Goal: Task Accomplishment & Management: Manage account settings

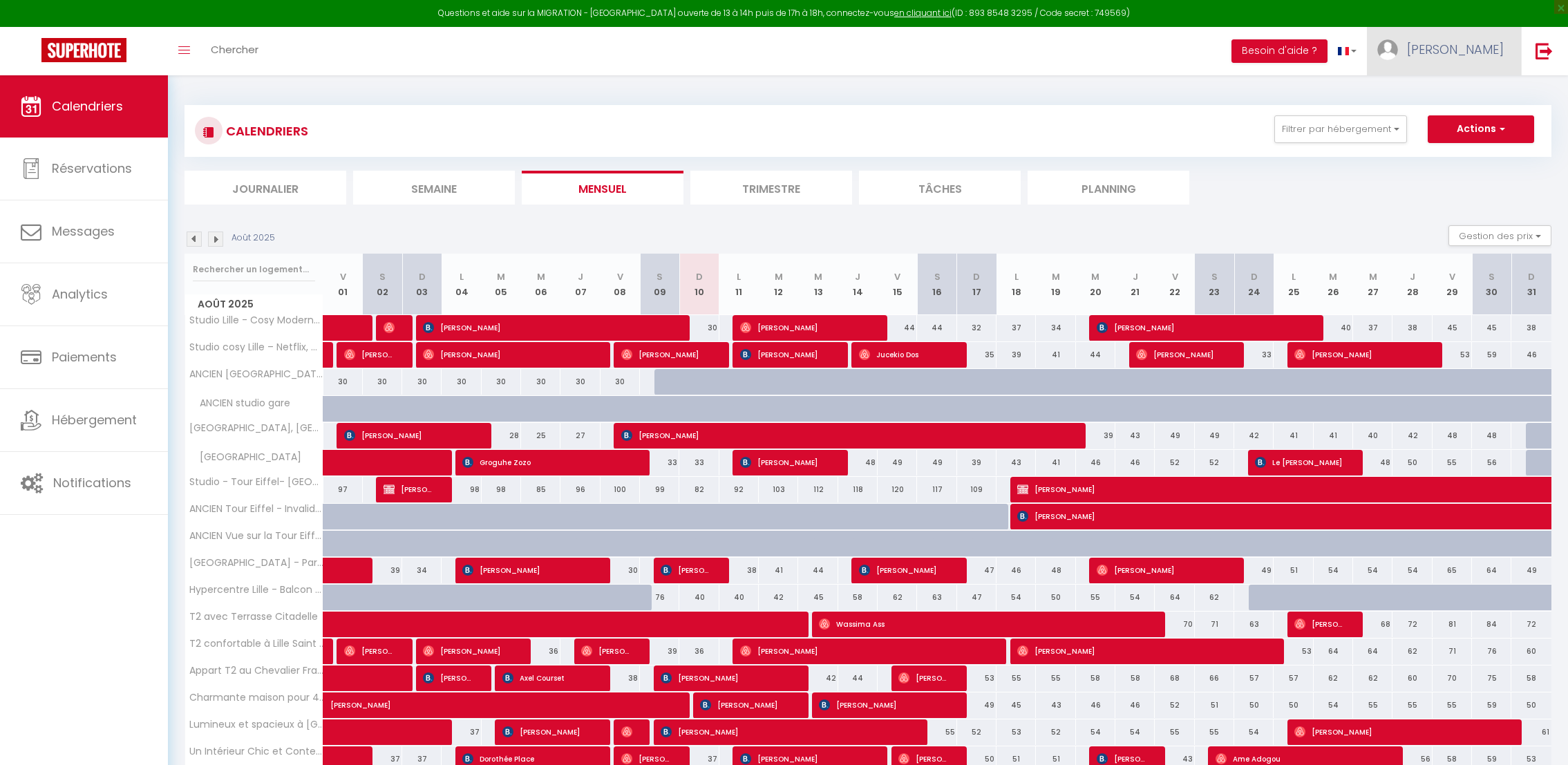
click at [1474, 43] on span "[PERSON_NAME]" at bounding box center [1455, 49] width 97 height 17
click at [1453, 119] on link "Équipe" at bounding box center [1466, 121] width 102 height 23
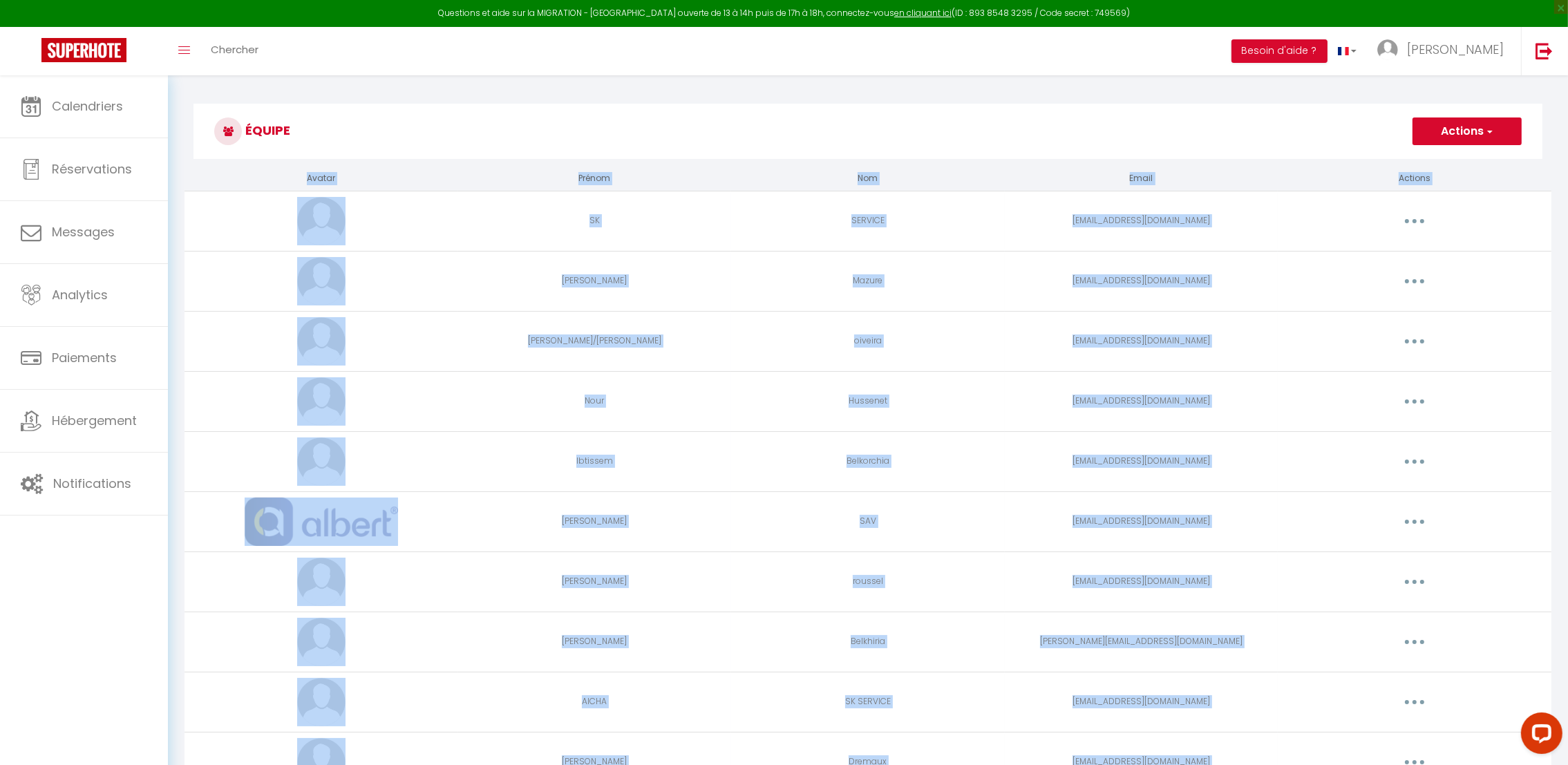
click at [1000, 457] on td "Belkorchia" at bounding box center [867, 461] width 274 height 60
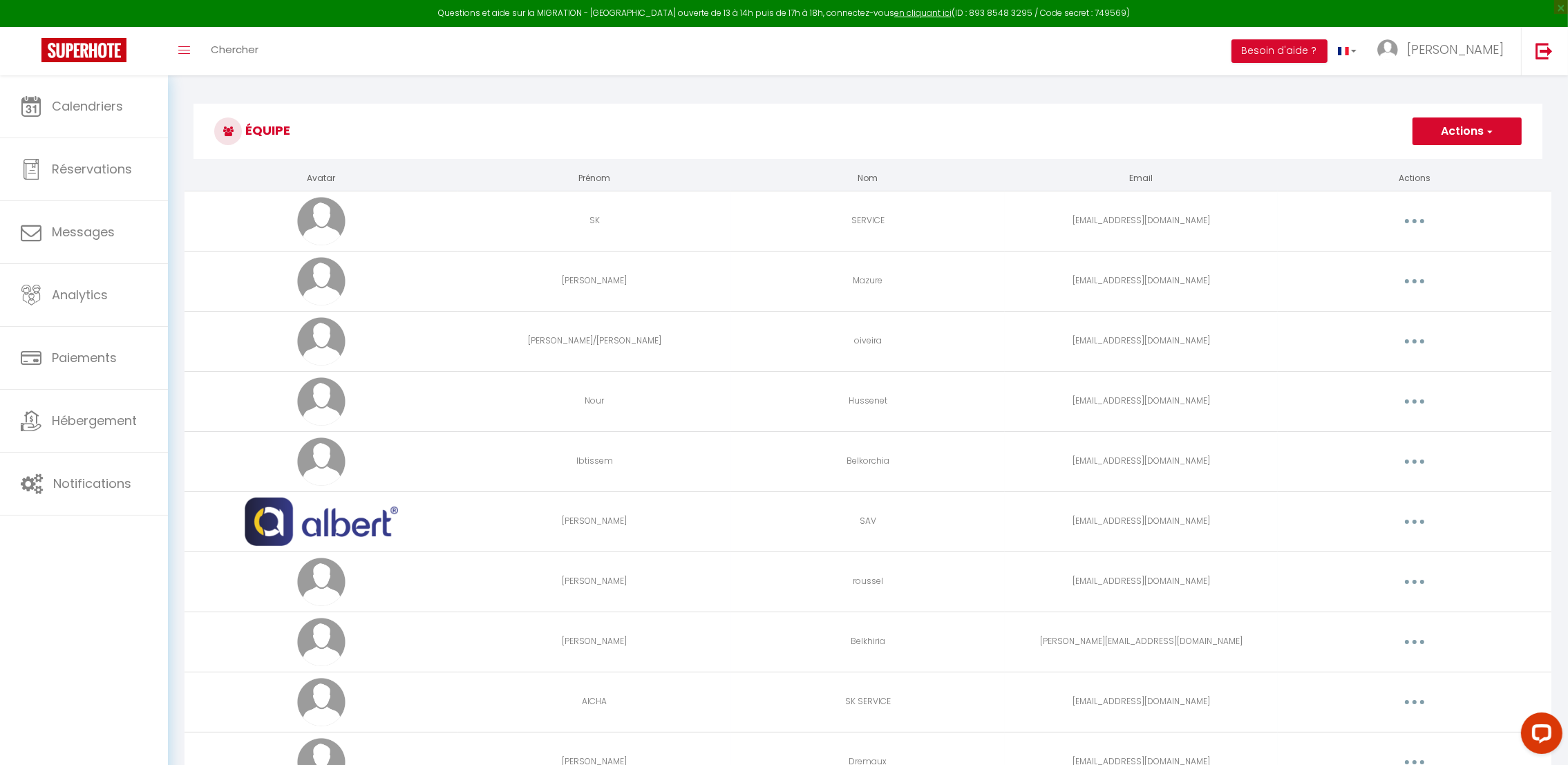
scroll to position [615, 0]
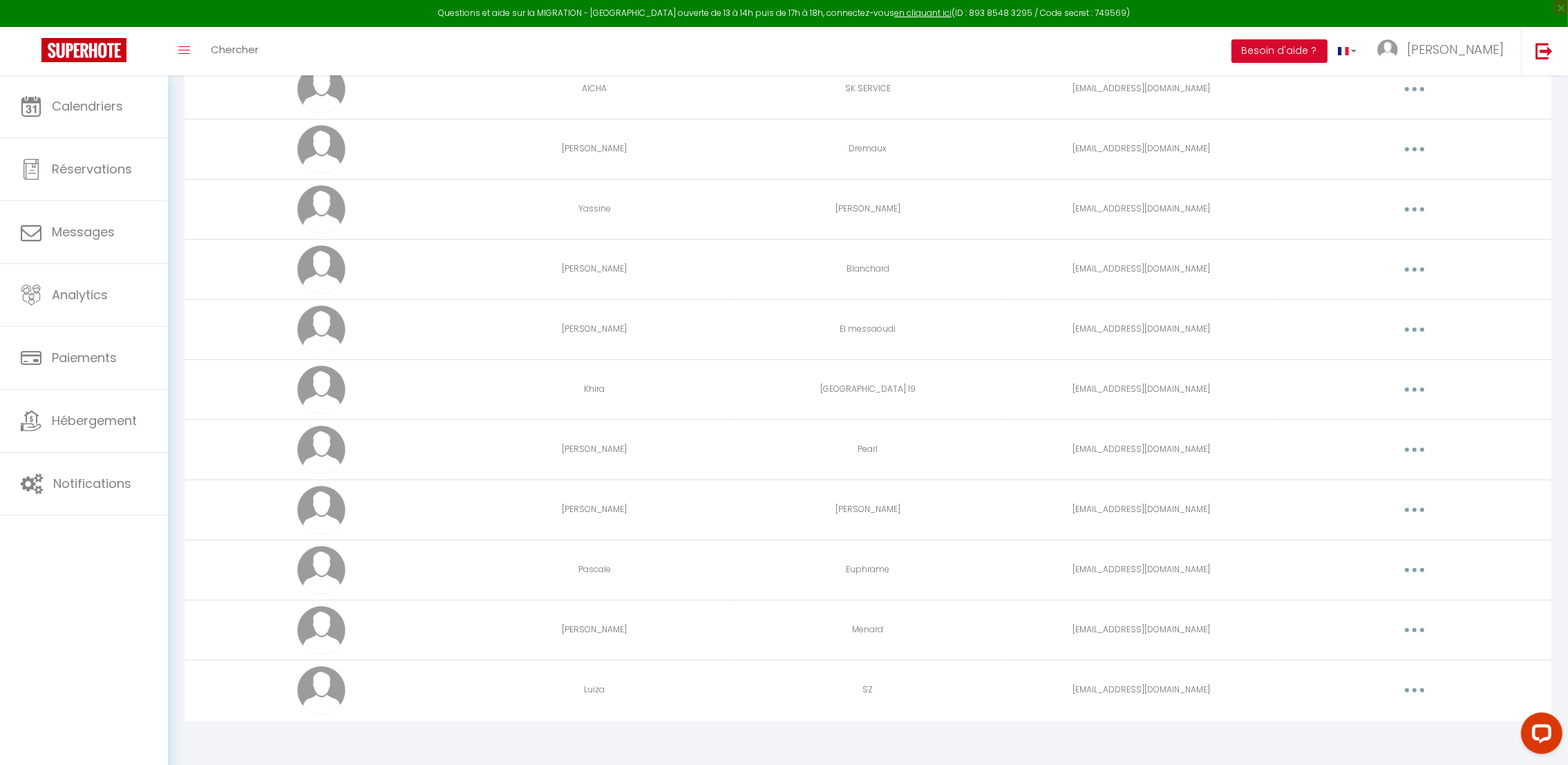
click at [1420, 386] on button "button" at bounding box center [1415, 389] width 38 height 22
click at [1391, 420] on link "Editer" at bounding box center [1378, 421] width 102 height 23
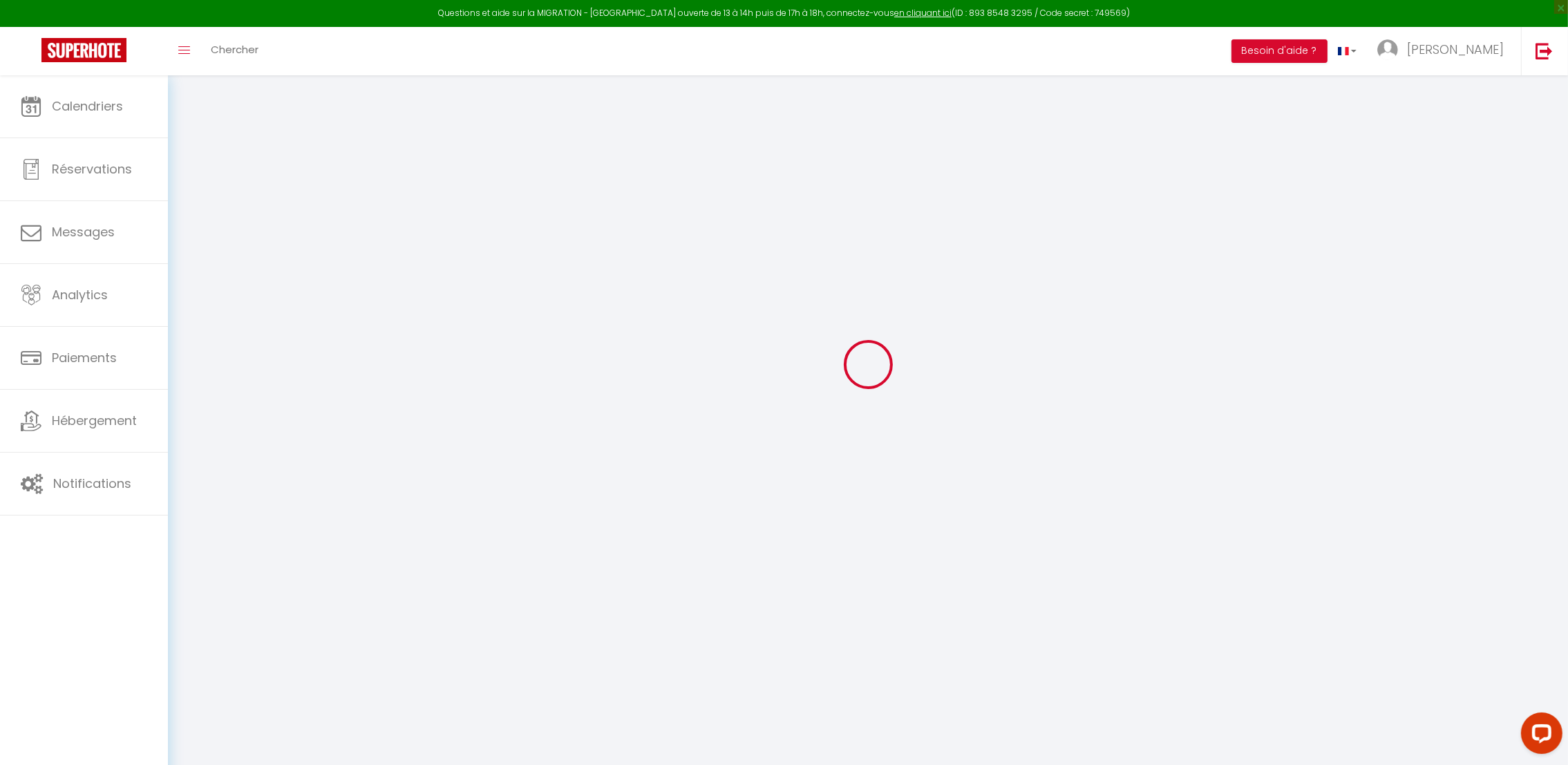
scroll to position [75, 0]
type input "[EMAIL_ADDRESS][DOMAIN_NAME]"
type input "Khira"
type input "[GEOGRAPHIC_DATA] 19"
type input "[EMAIL_ADDRESS][DOMAIN_NAME]"
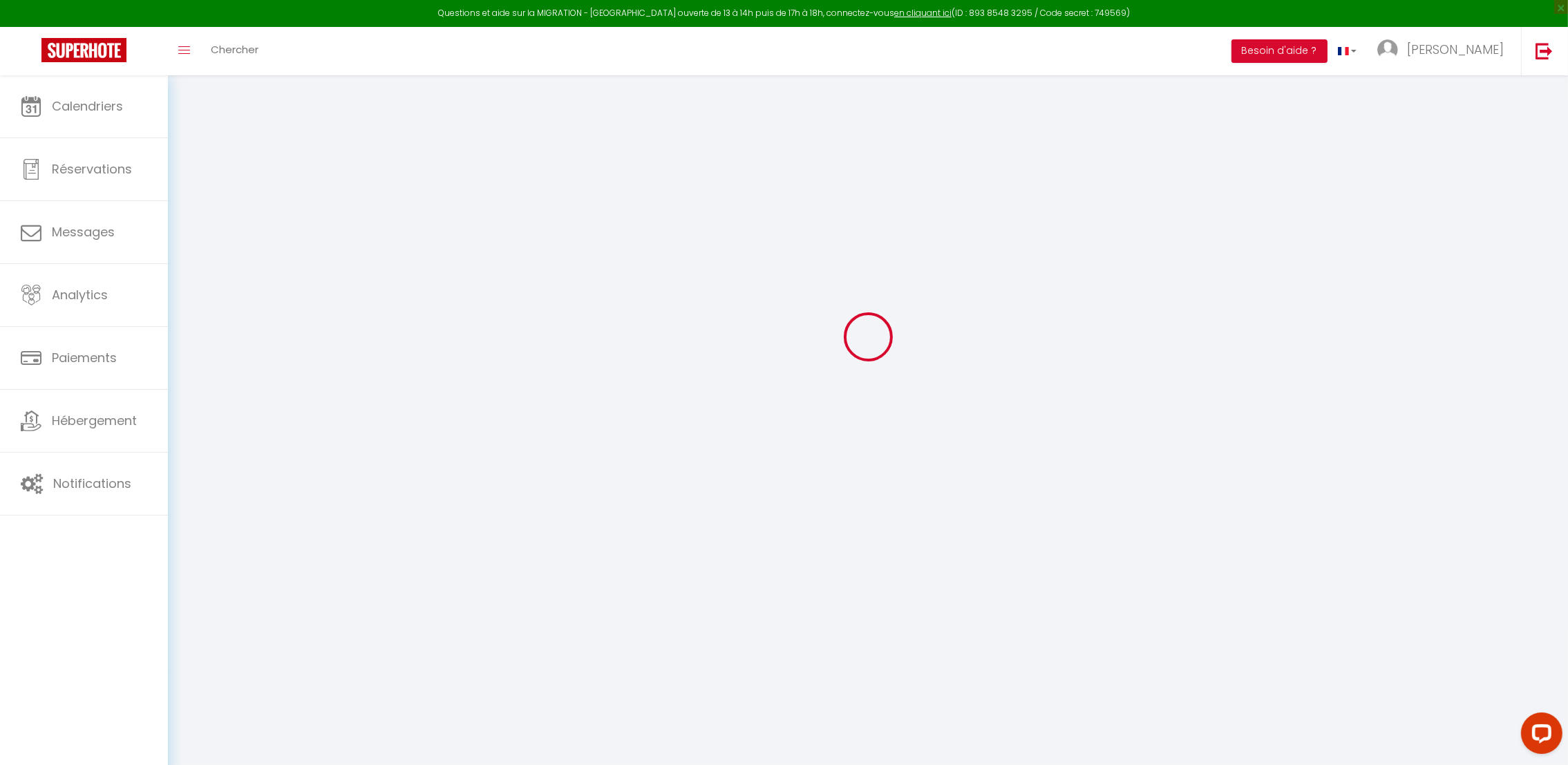
type textarea "[URL][DOMAIN_NAME]"
checkbox input "true"
checkbox input "false"
checkbox input "true"
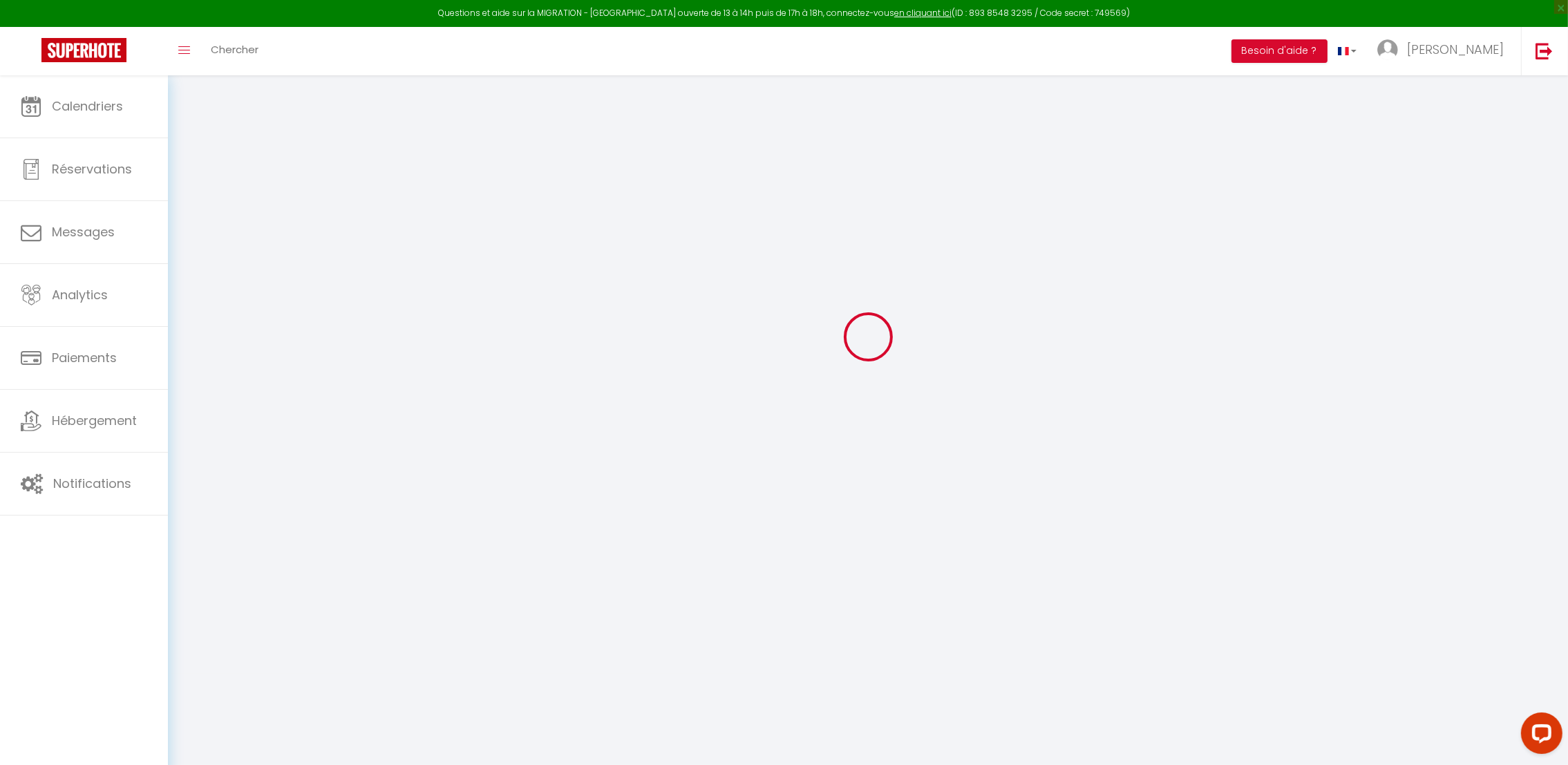
checkbox input "true"
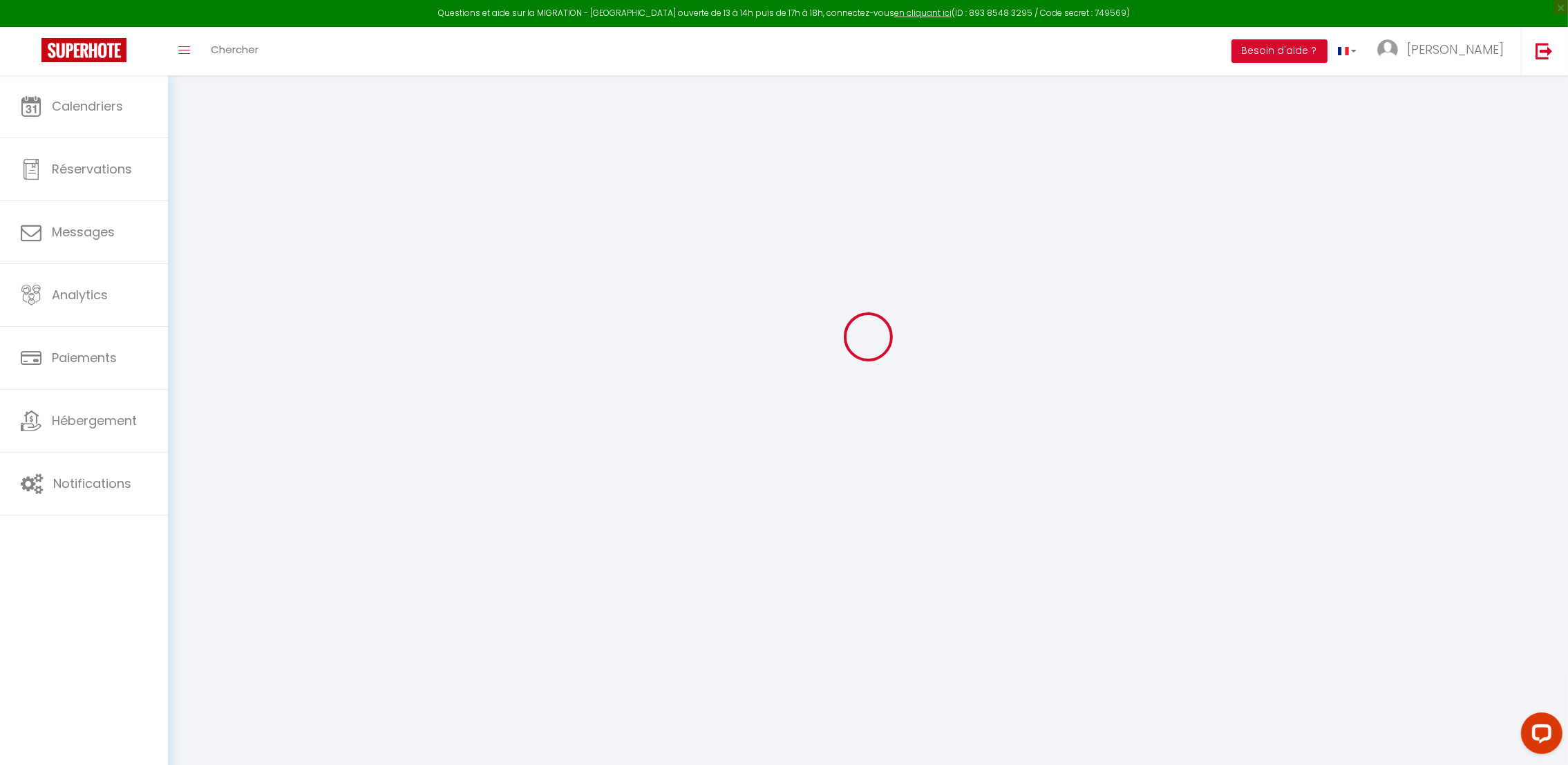
checkbox input "true"
checkbox input "false"
checkbox input "true"
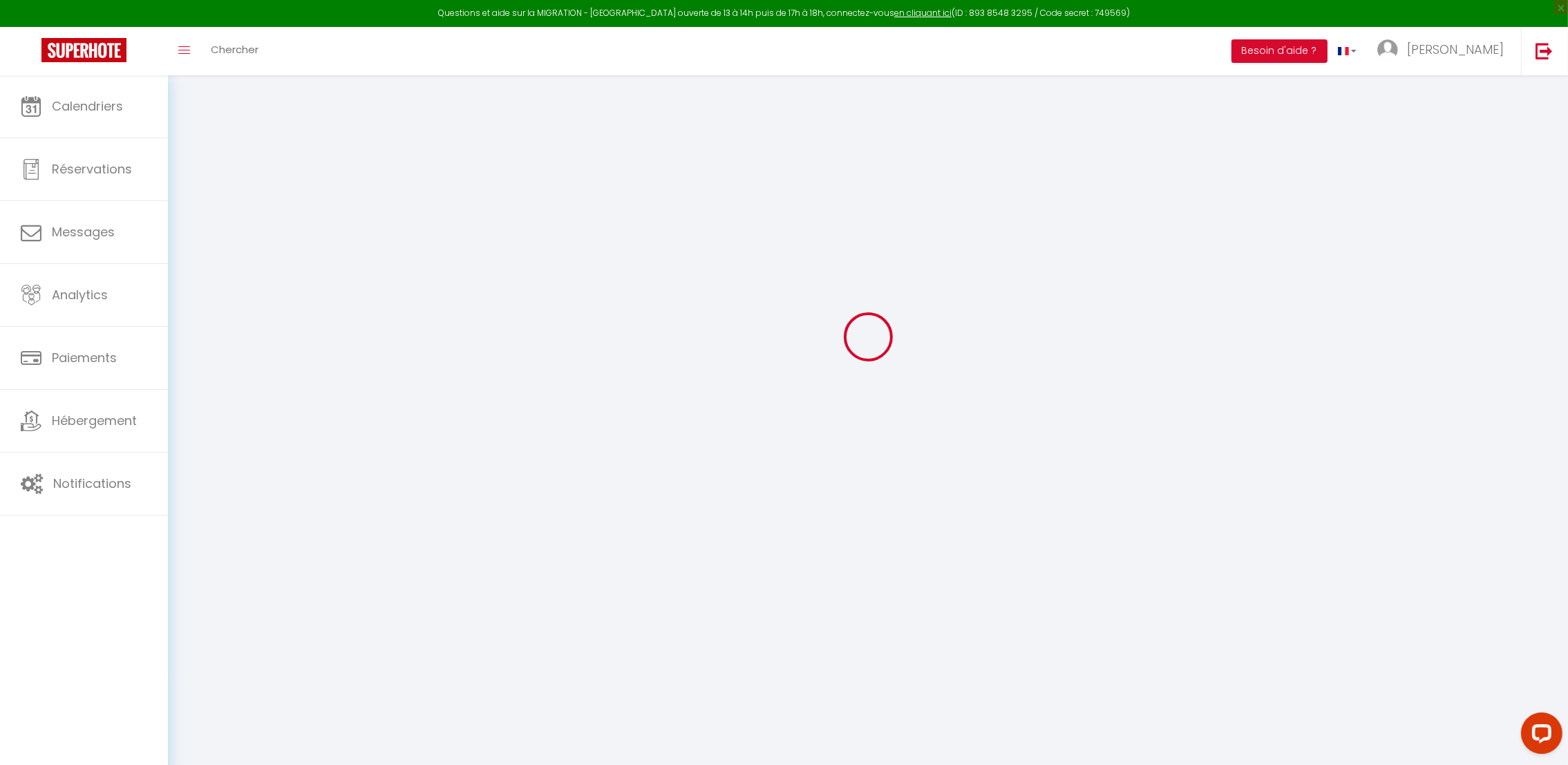
checkbox input "true"
select select
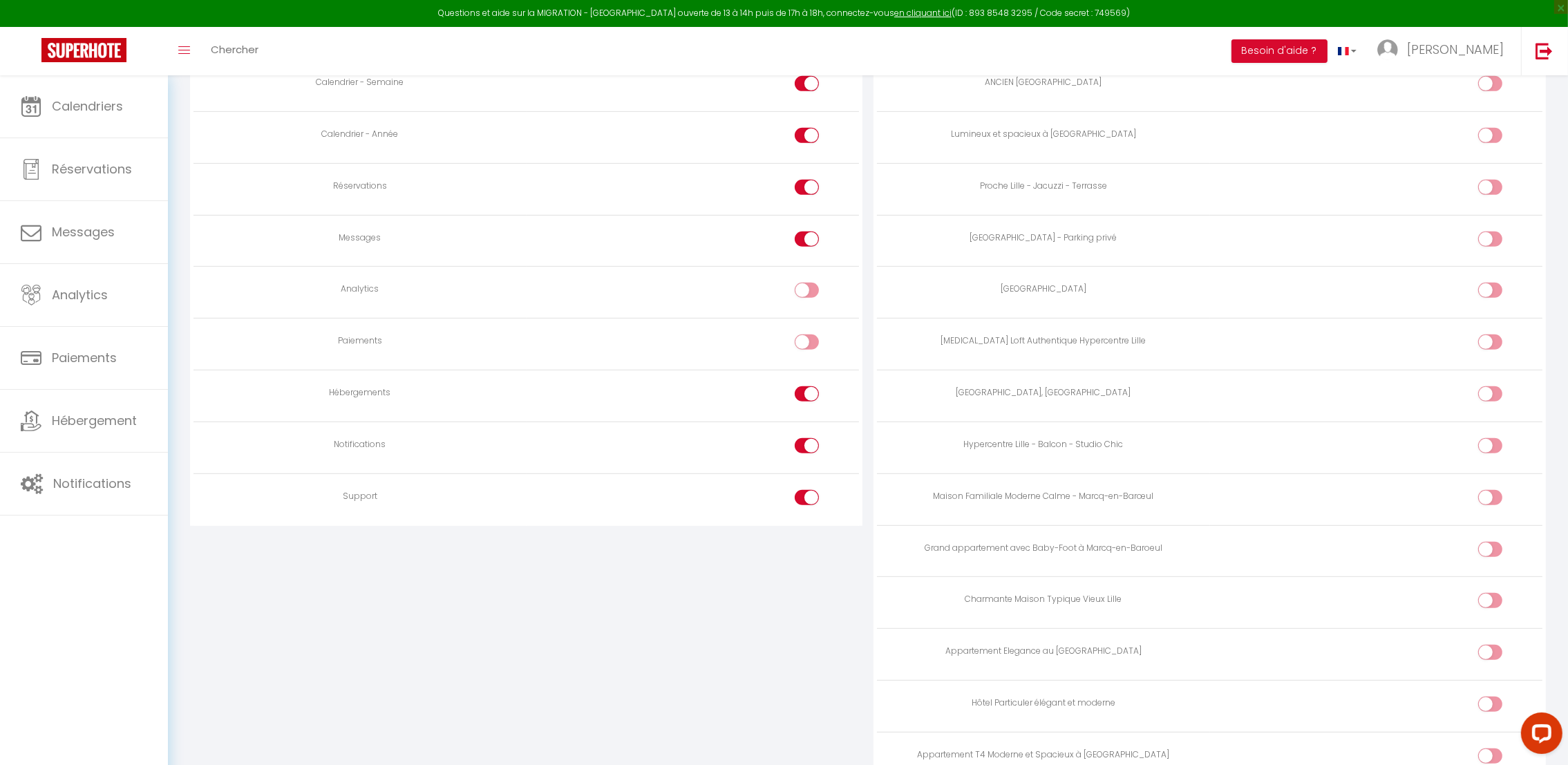
scroll to position [0, 0]
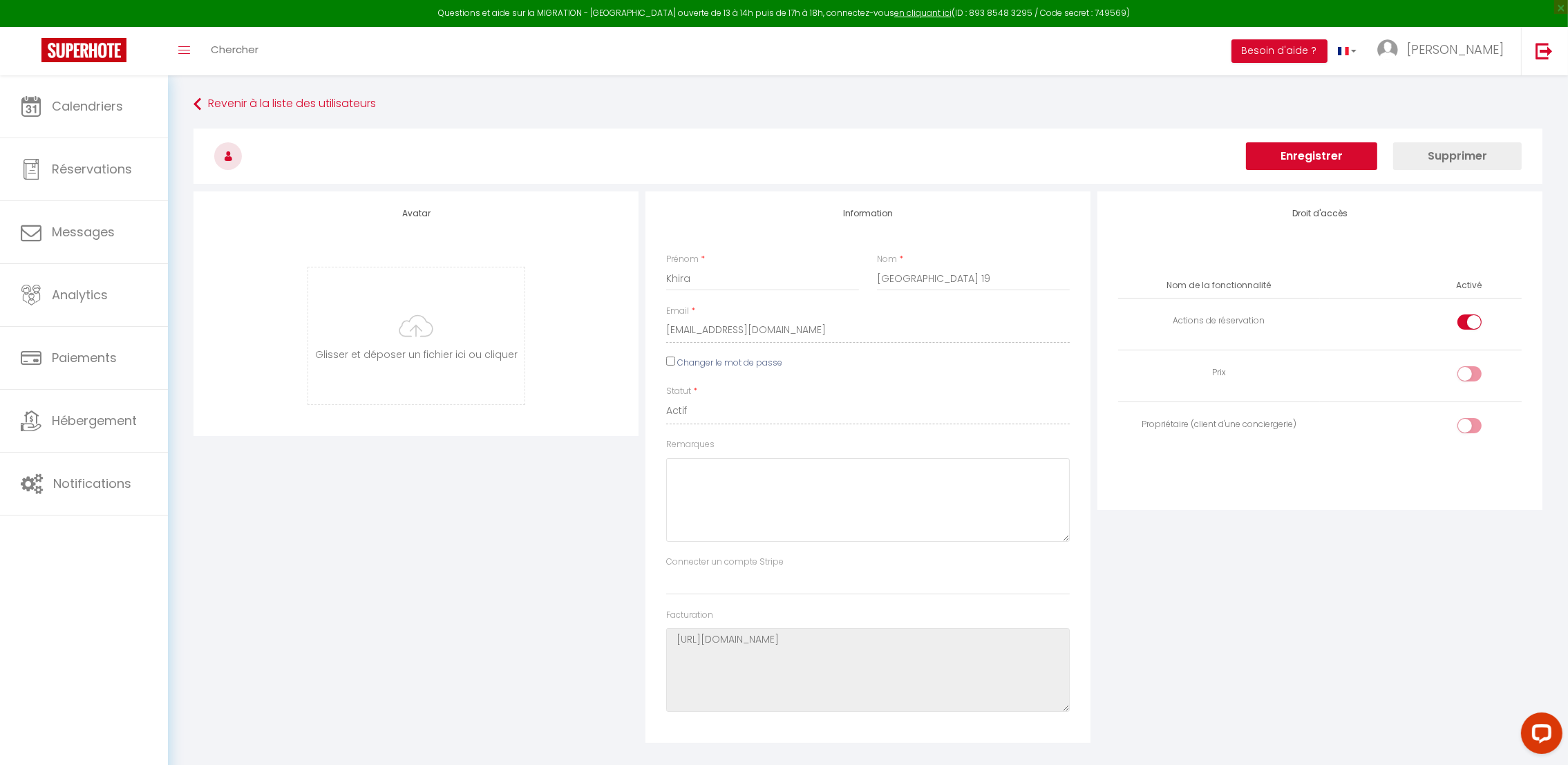
click at [1324, 158] on button "Enregistrer" at bounding box center [1312, 156] width 131 height 28
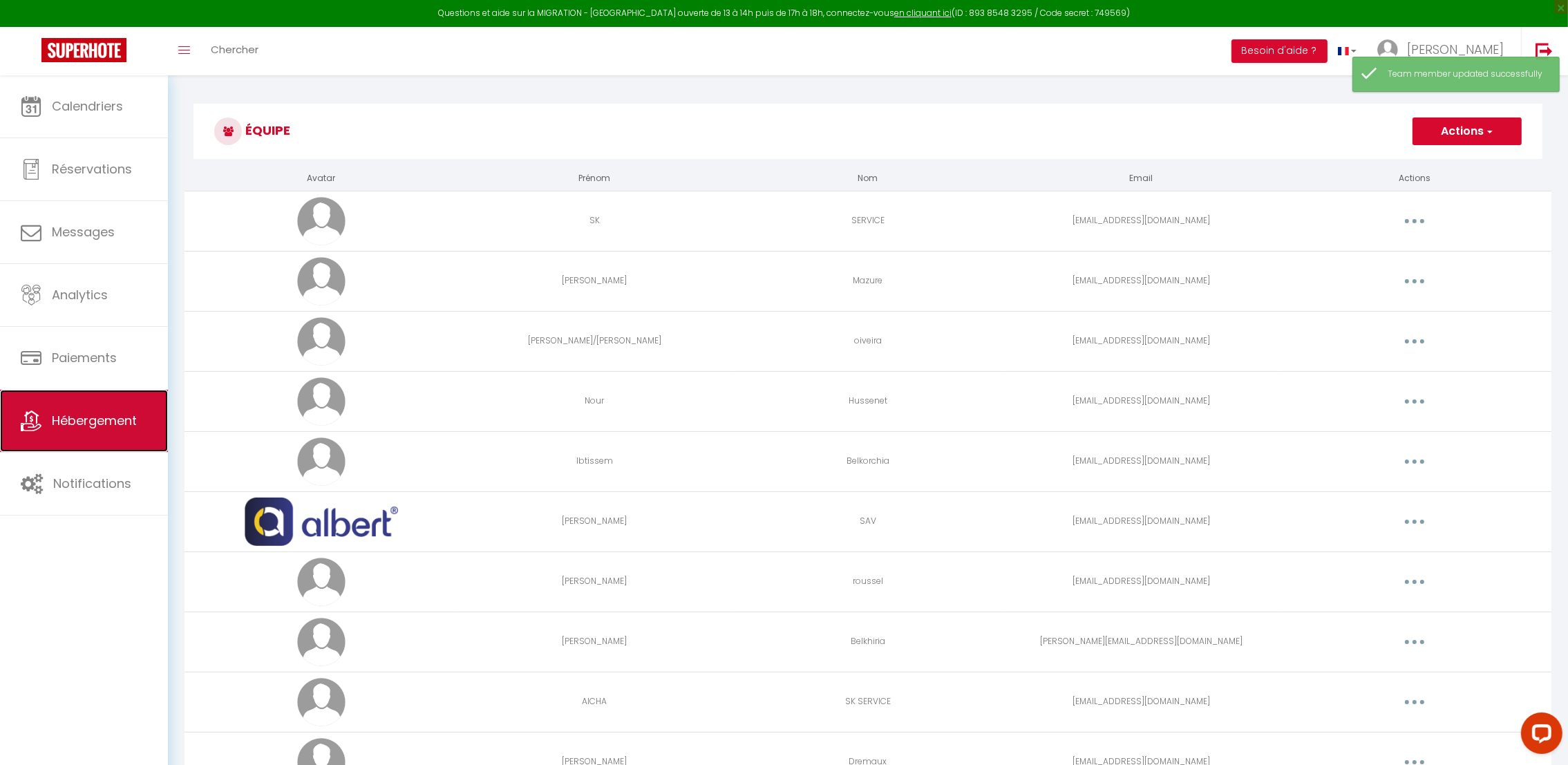
click at [78, 412] on link "Hébergement" at bounding box center [84, 421] width 168 height 63
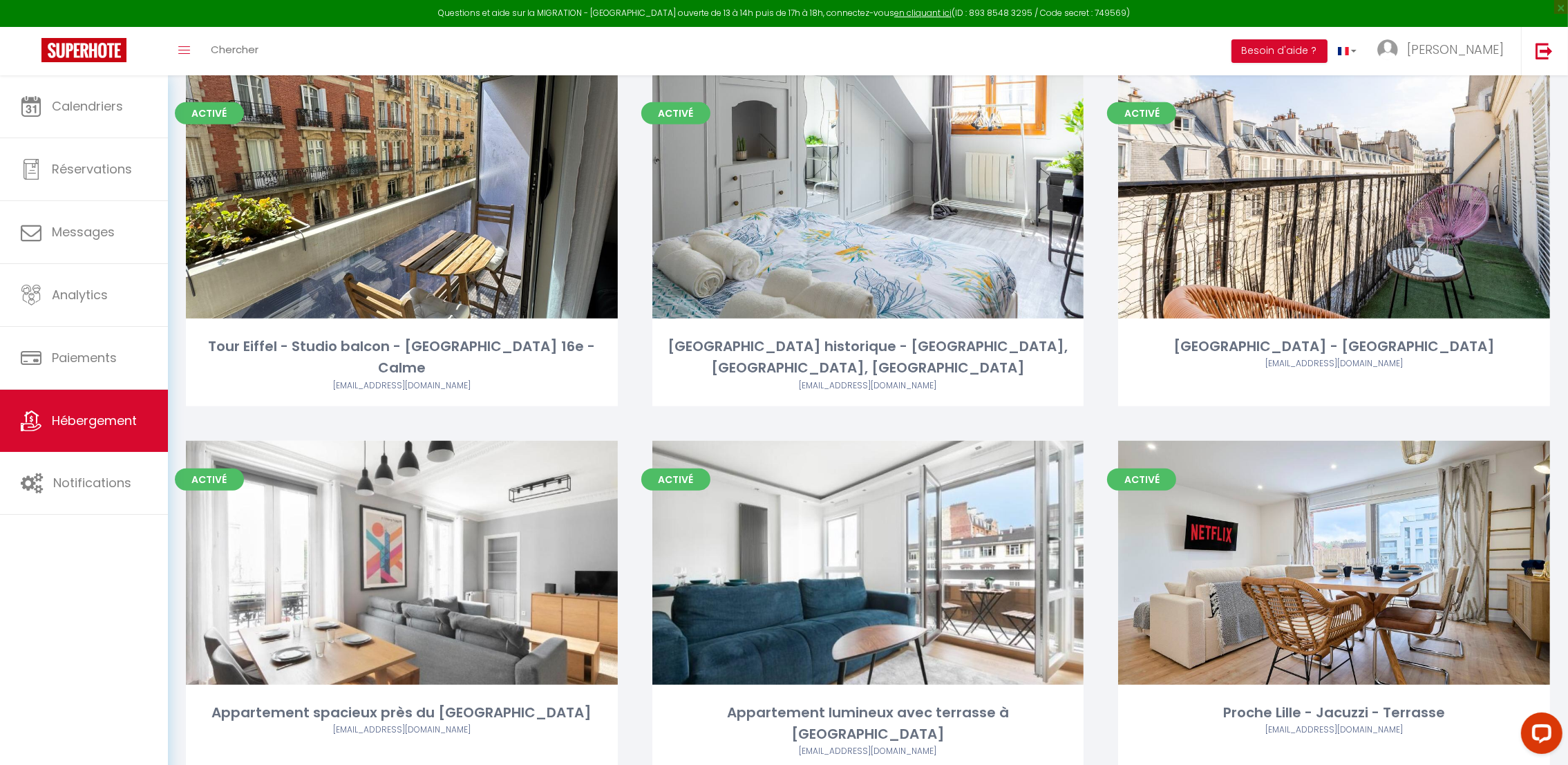
scroll to position [2179, 0]
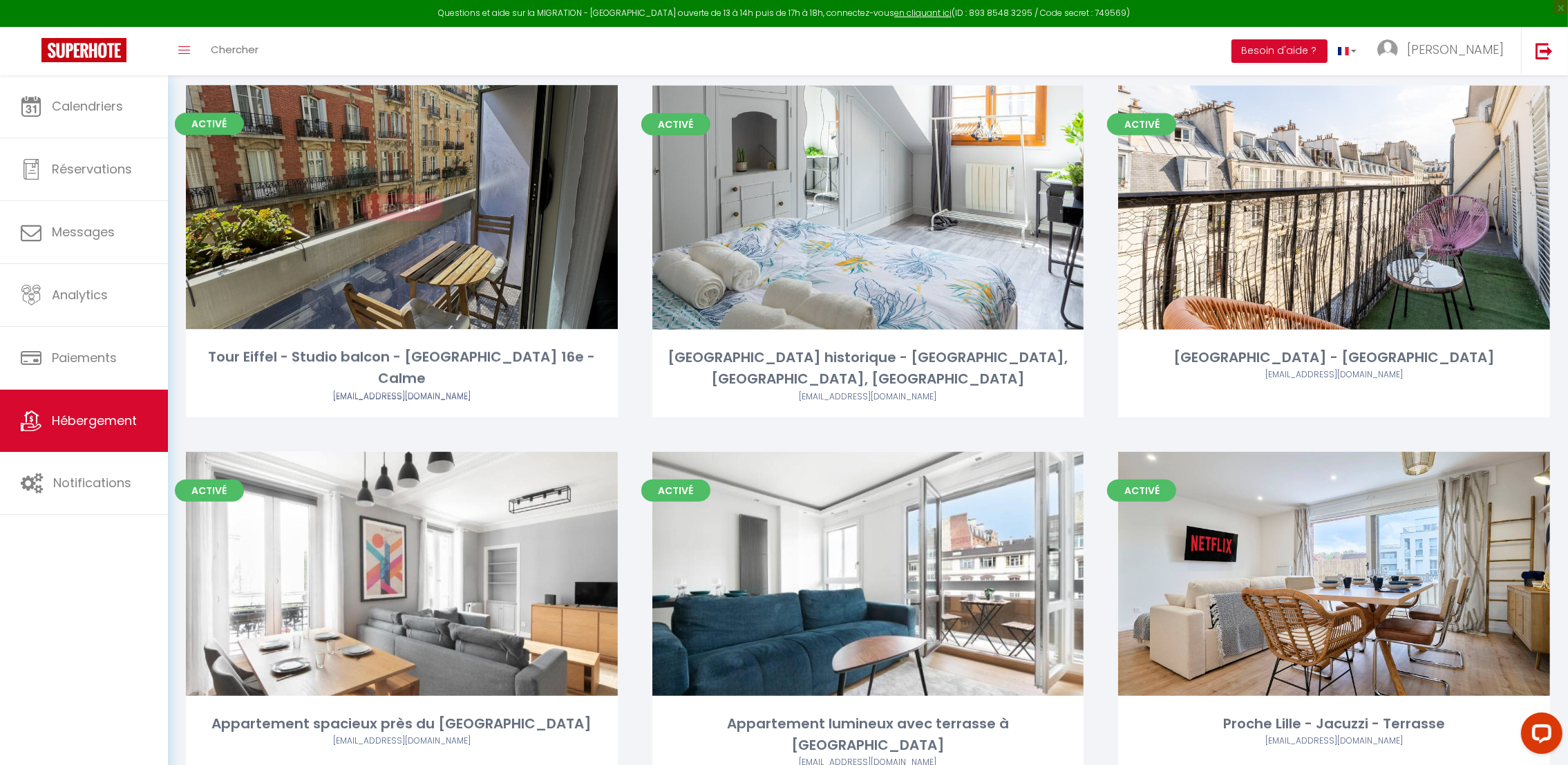
click at [400, 204] on link "Editer" at bounding box center [401, 207] width 83 height 28
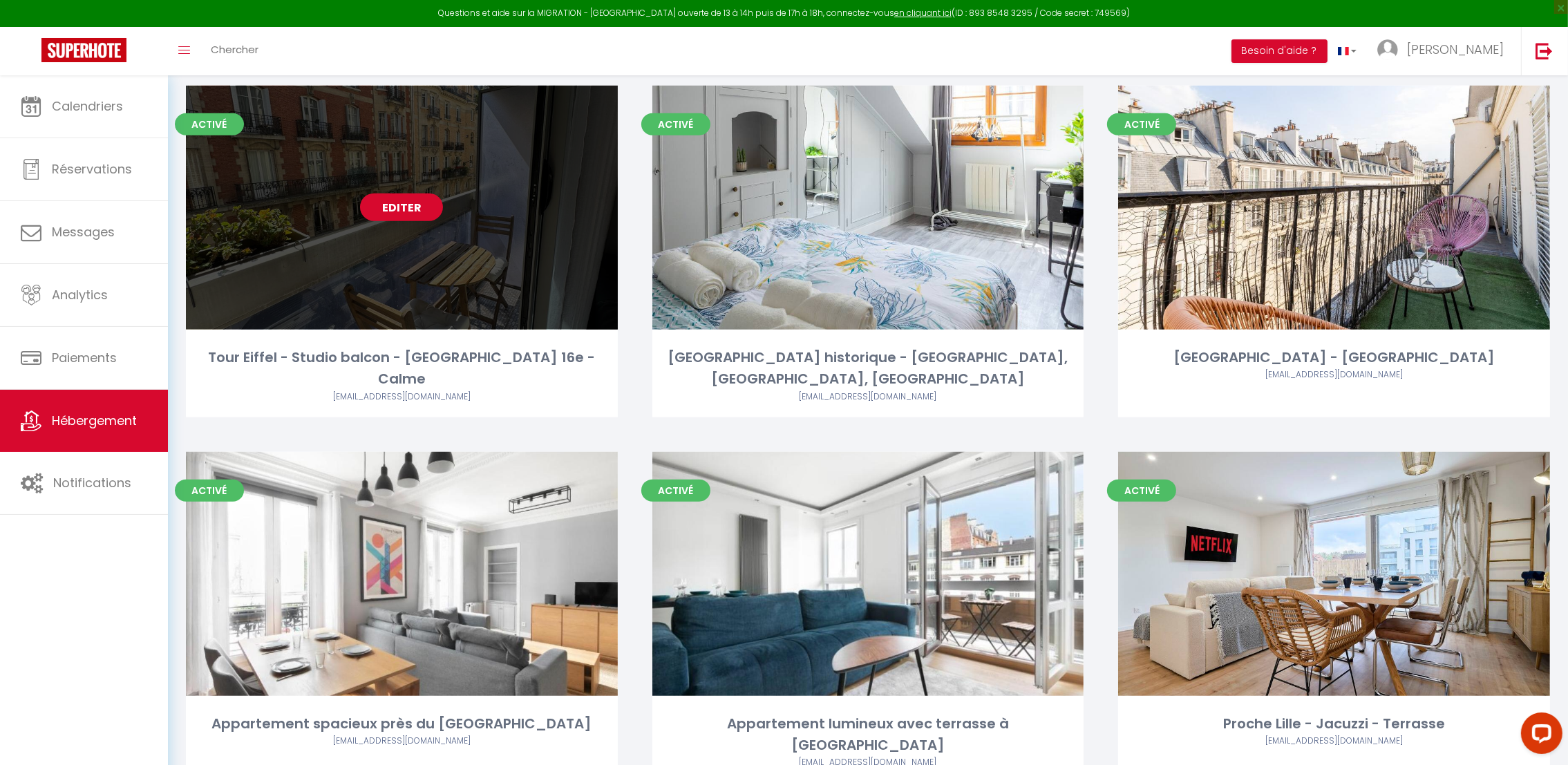
click at [400, 204] on link "Editer" at bounding box center [401, 207] width 83 height 28
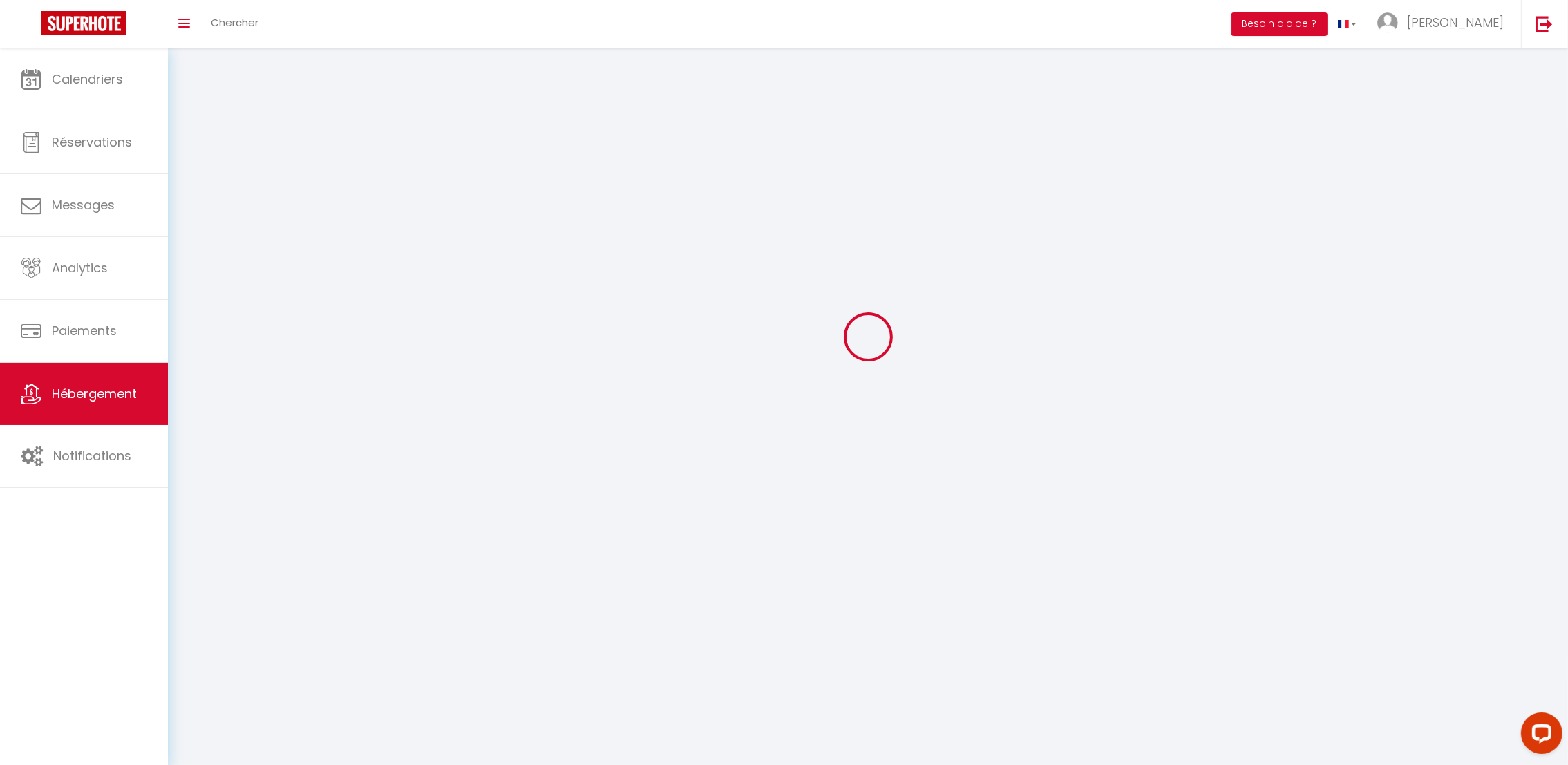
select select
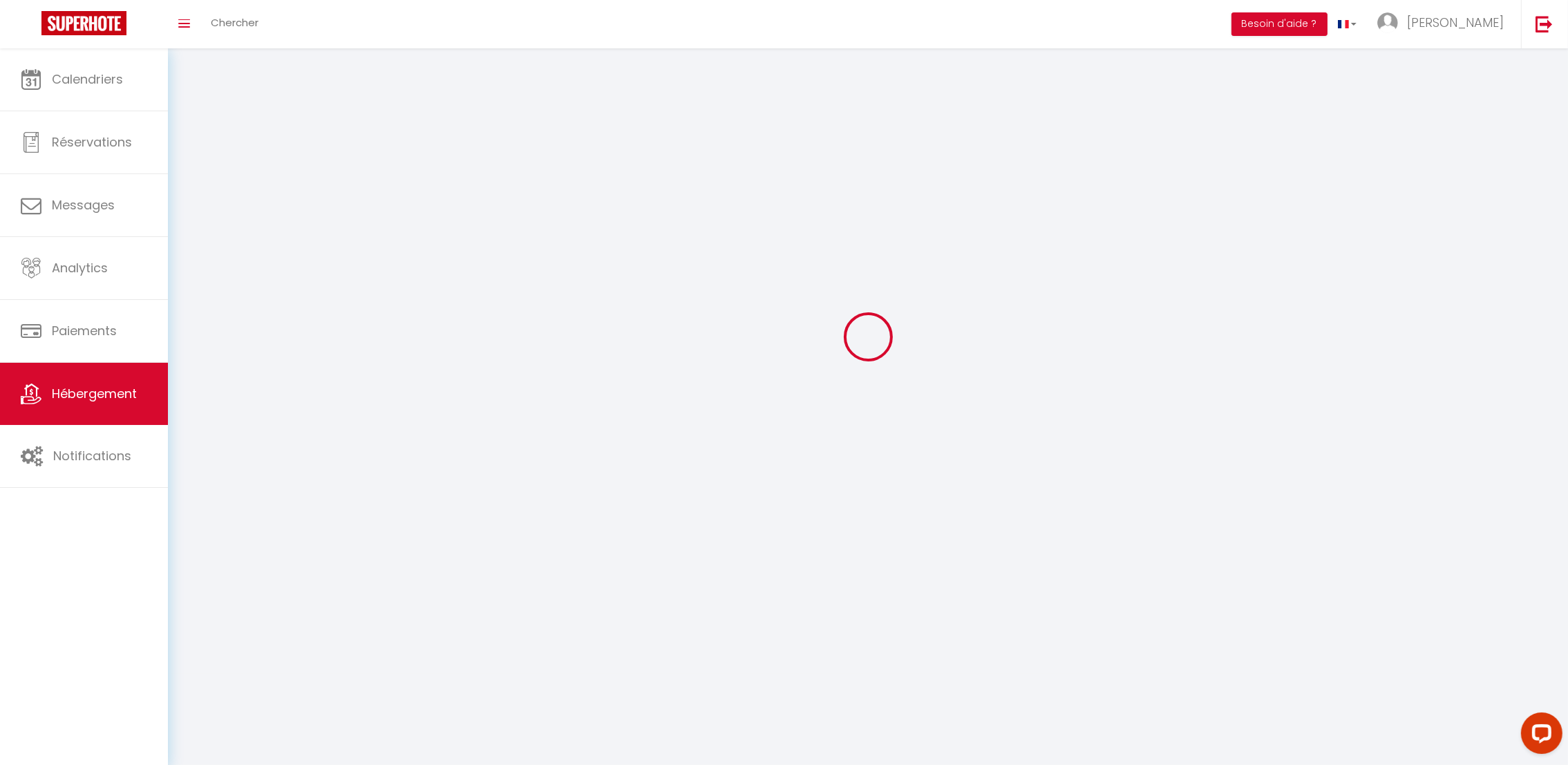
select select
checkbox input "false"
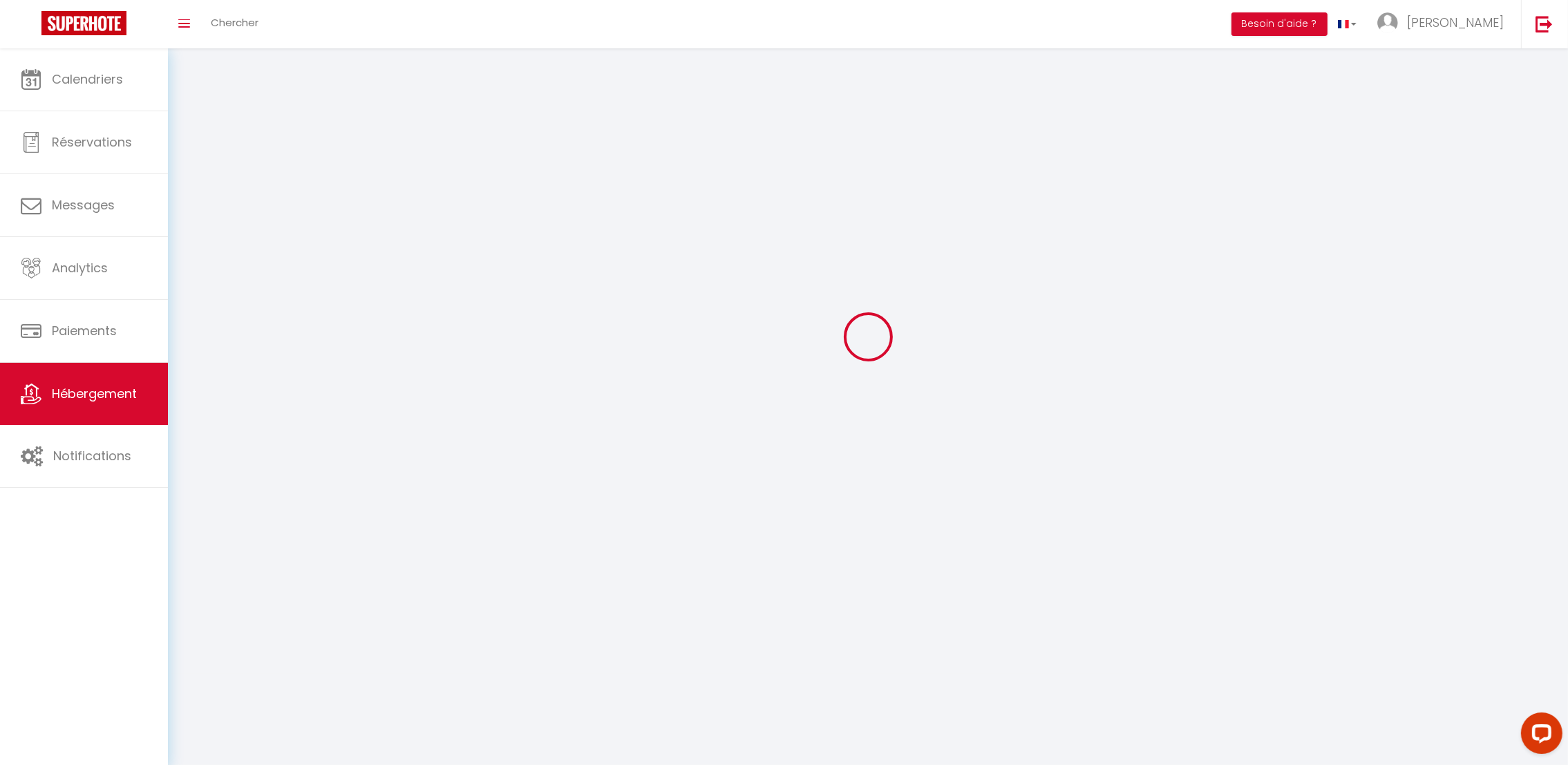
select select
select select "28"
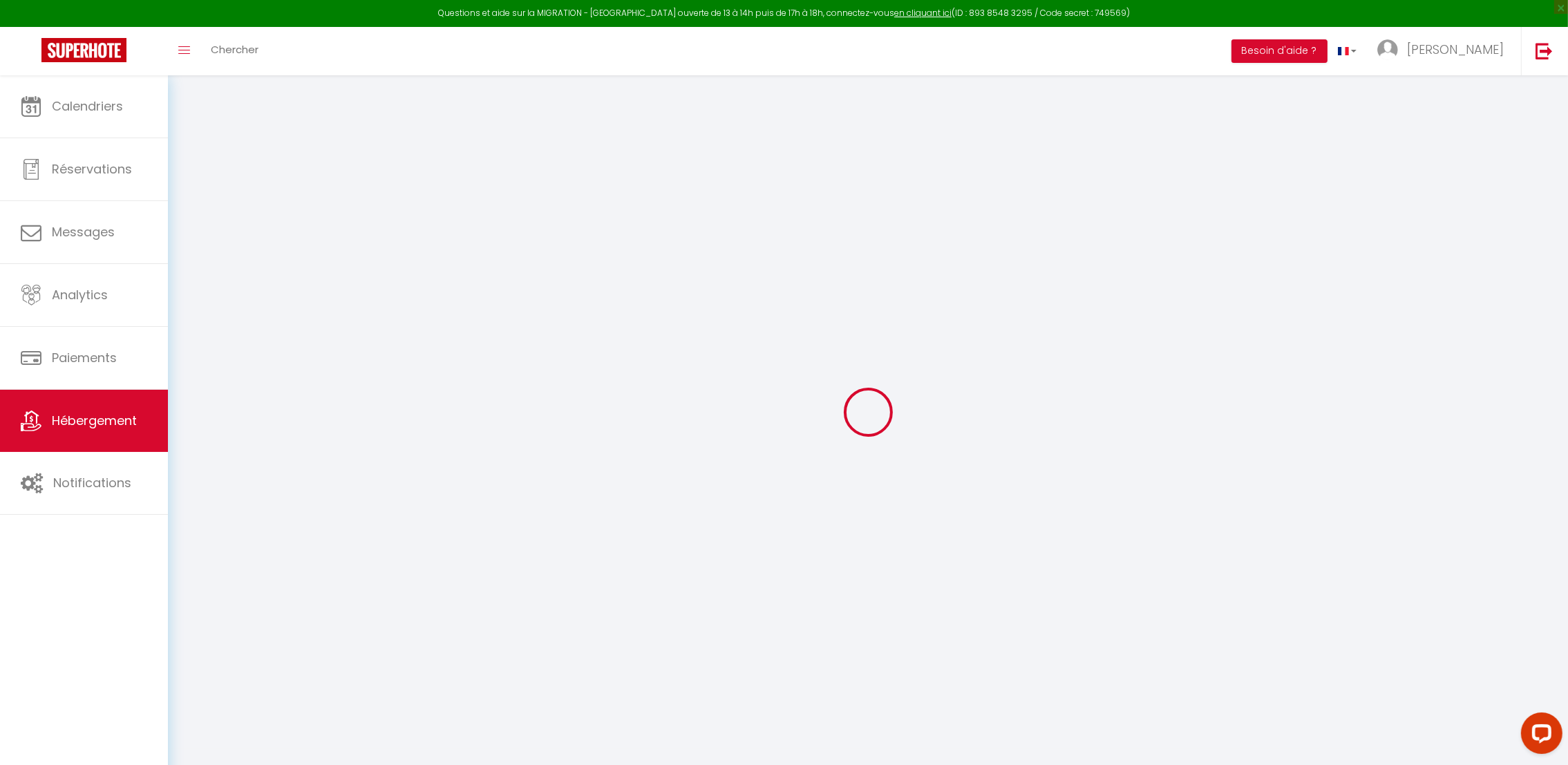
scroll to position [75, 0]
select select
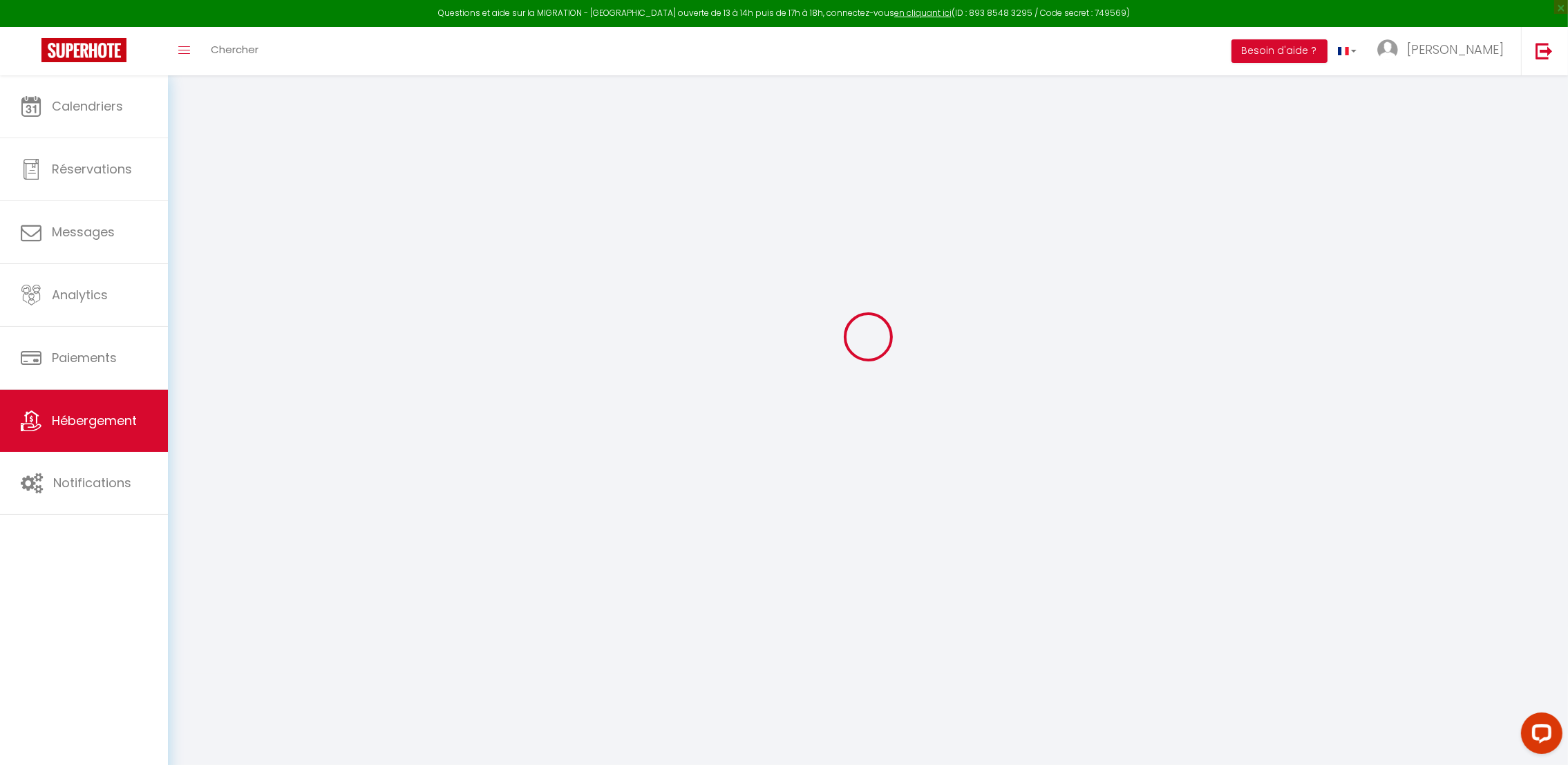
select select
checkbox input "false"
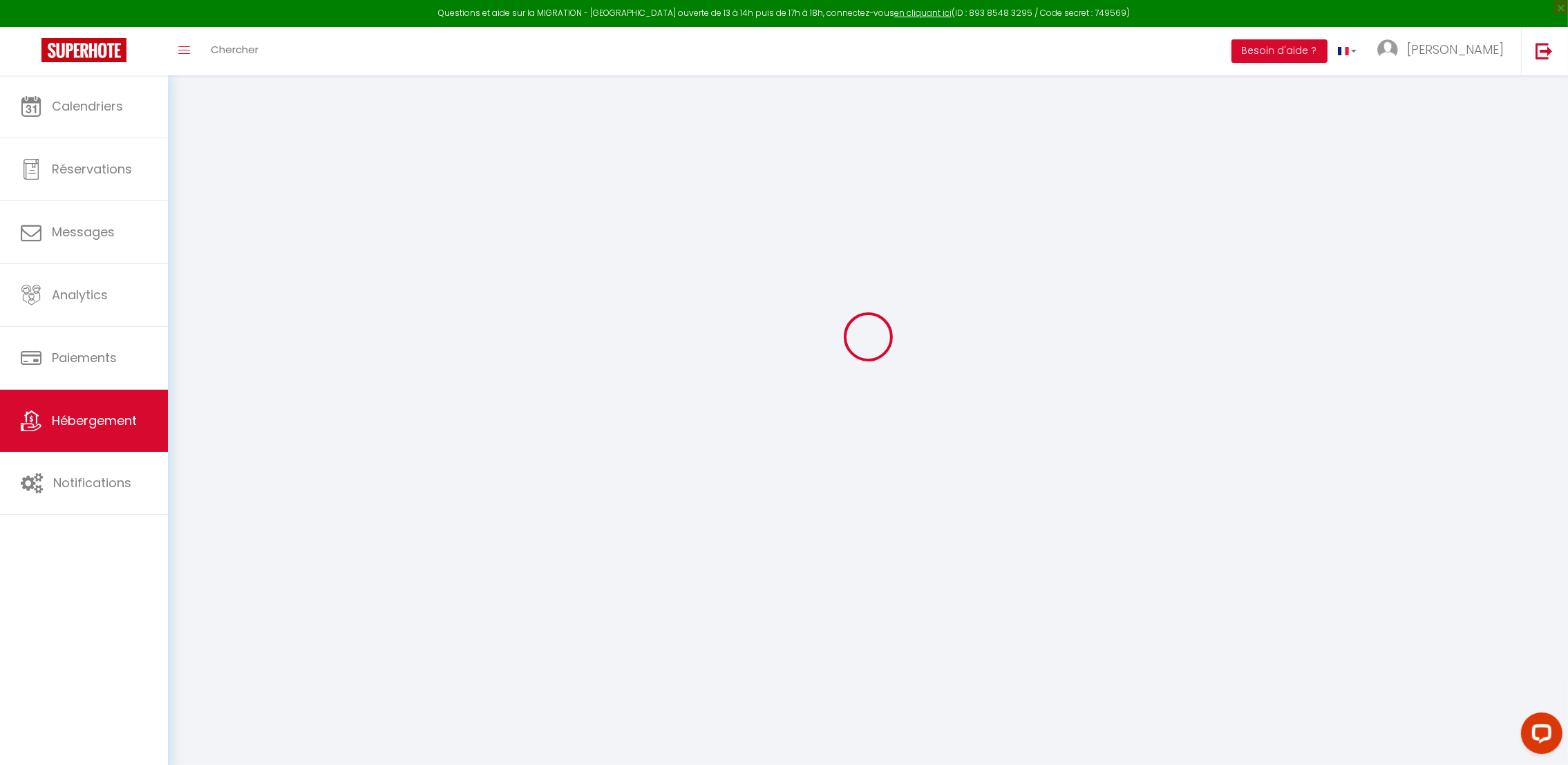
checkbox input "false"
select select
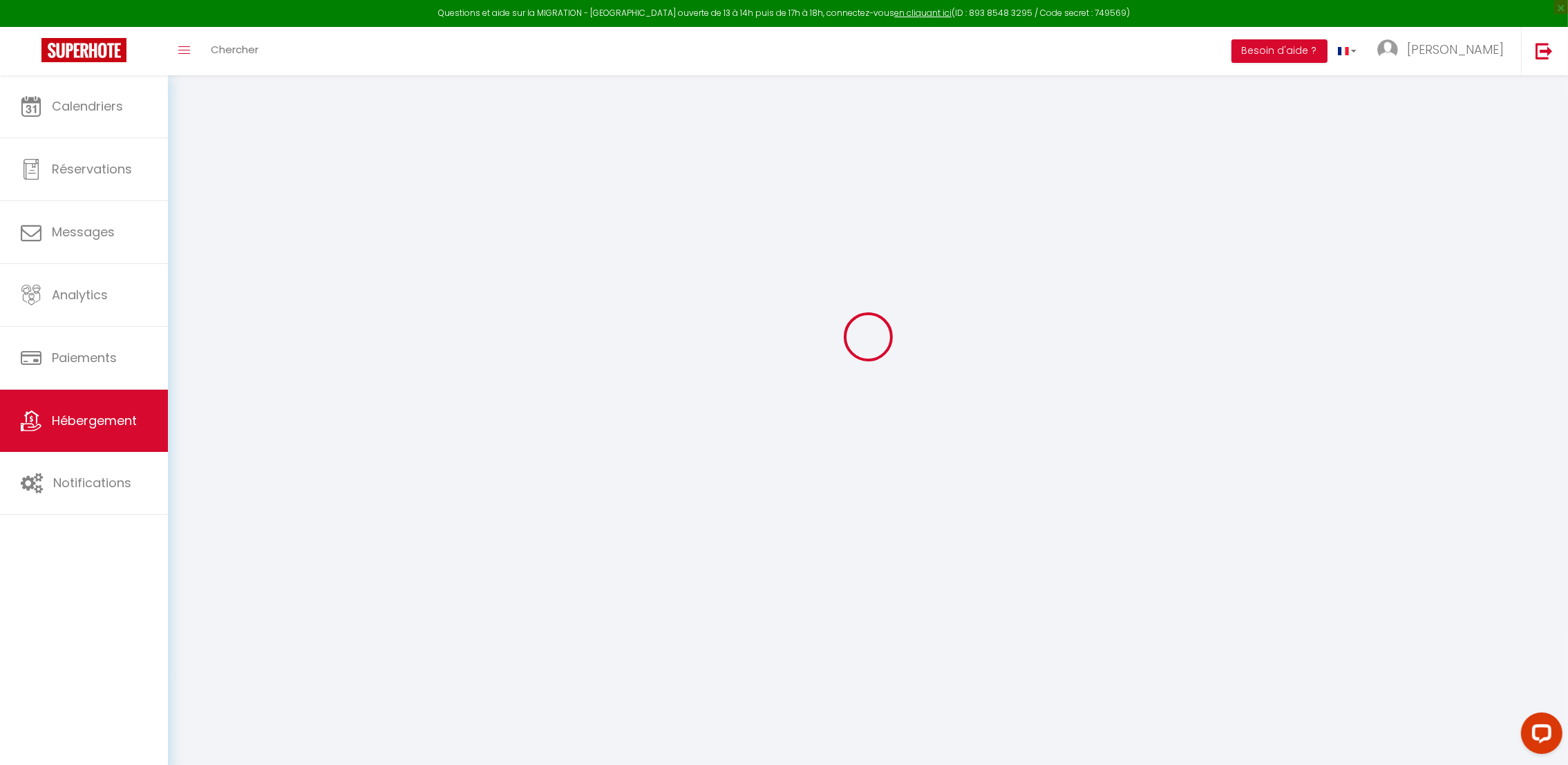
select select
checkbox input "false"
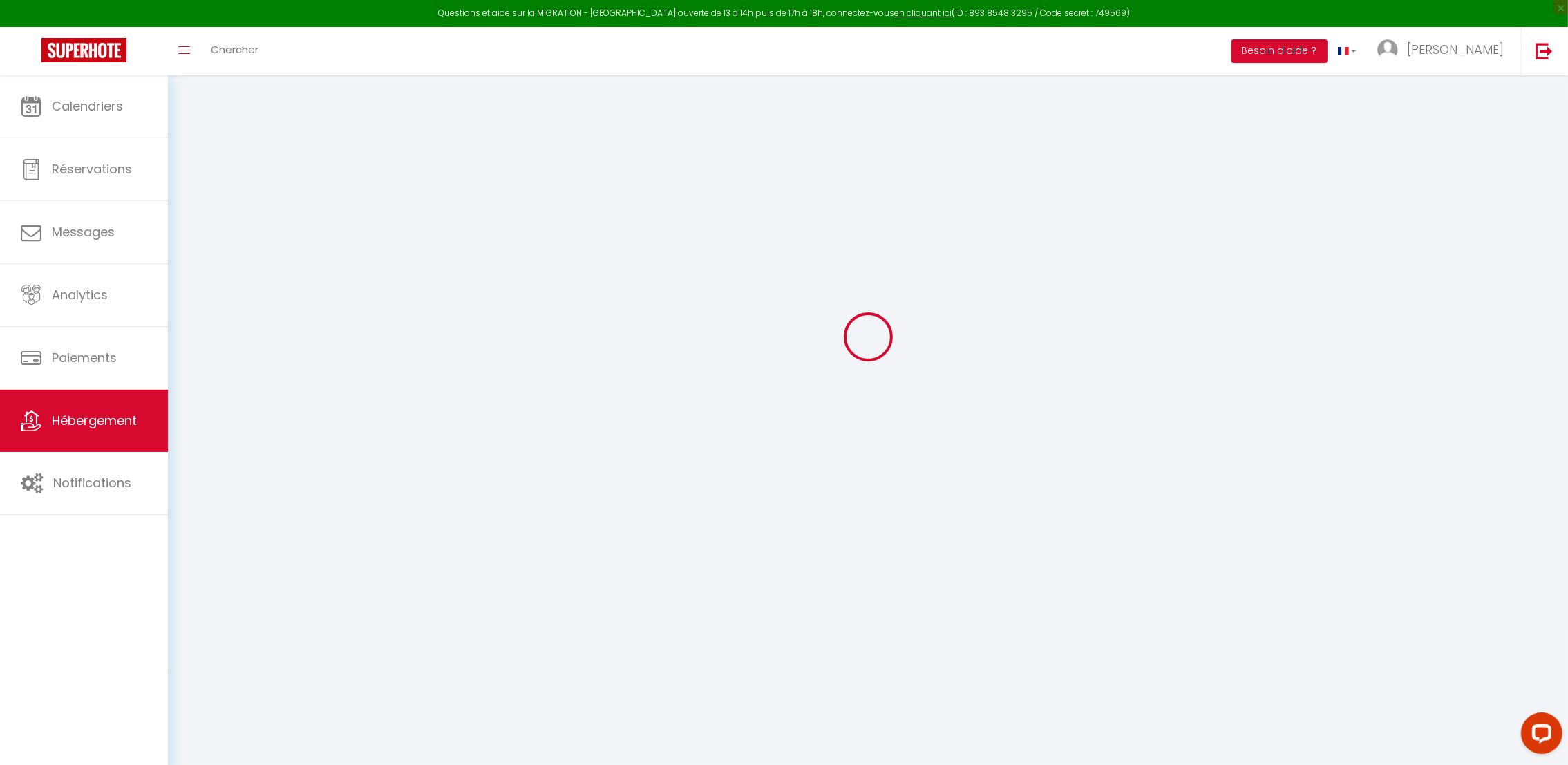
checkbox input "false"
select select
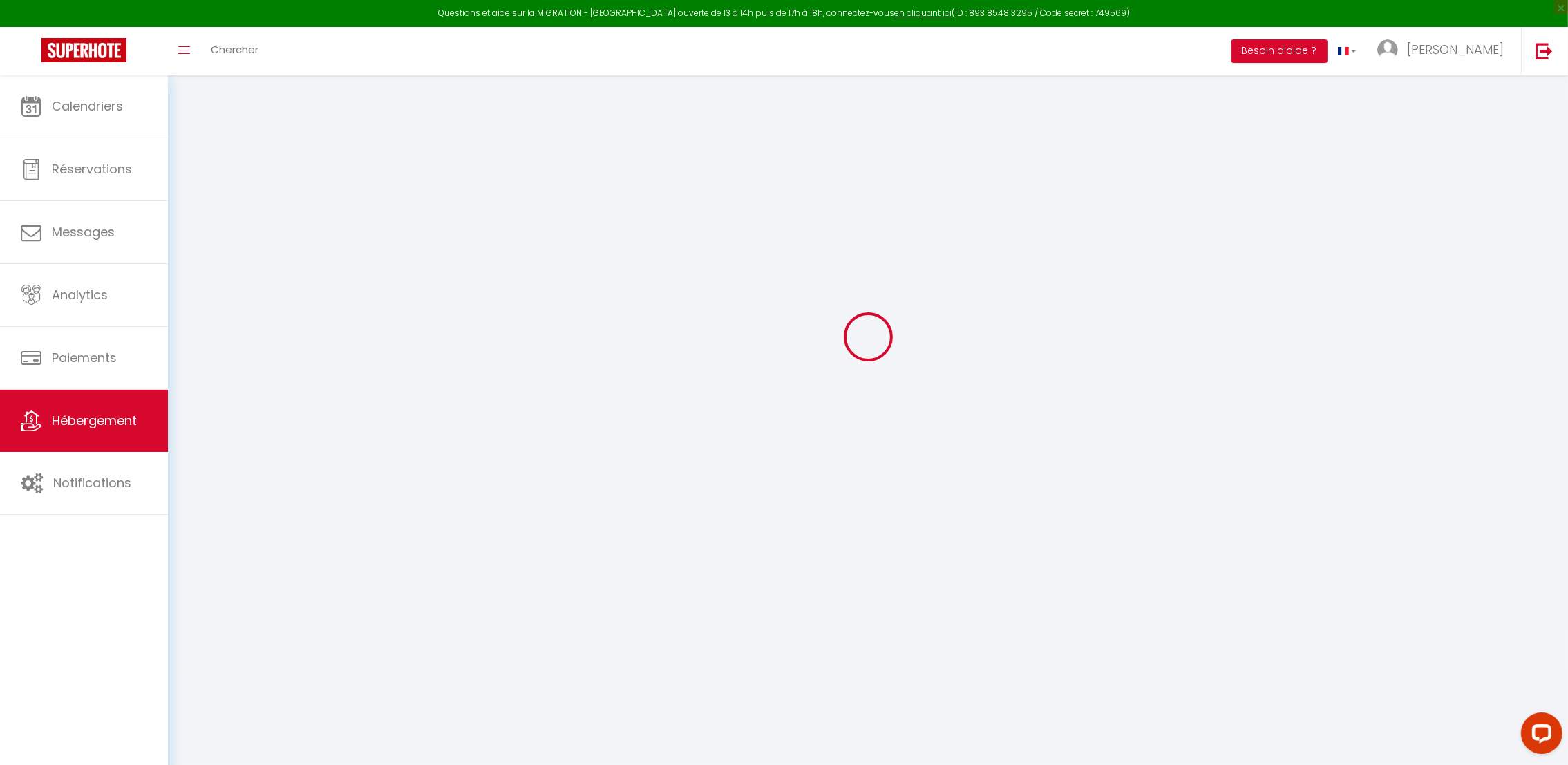
select select
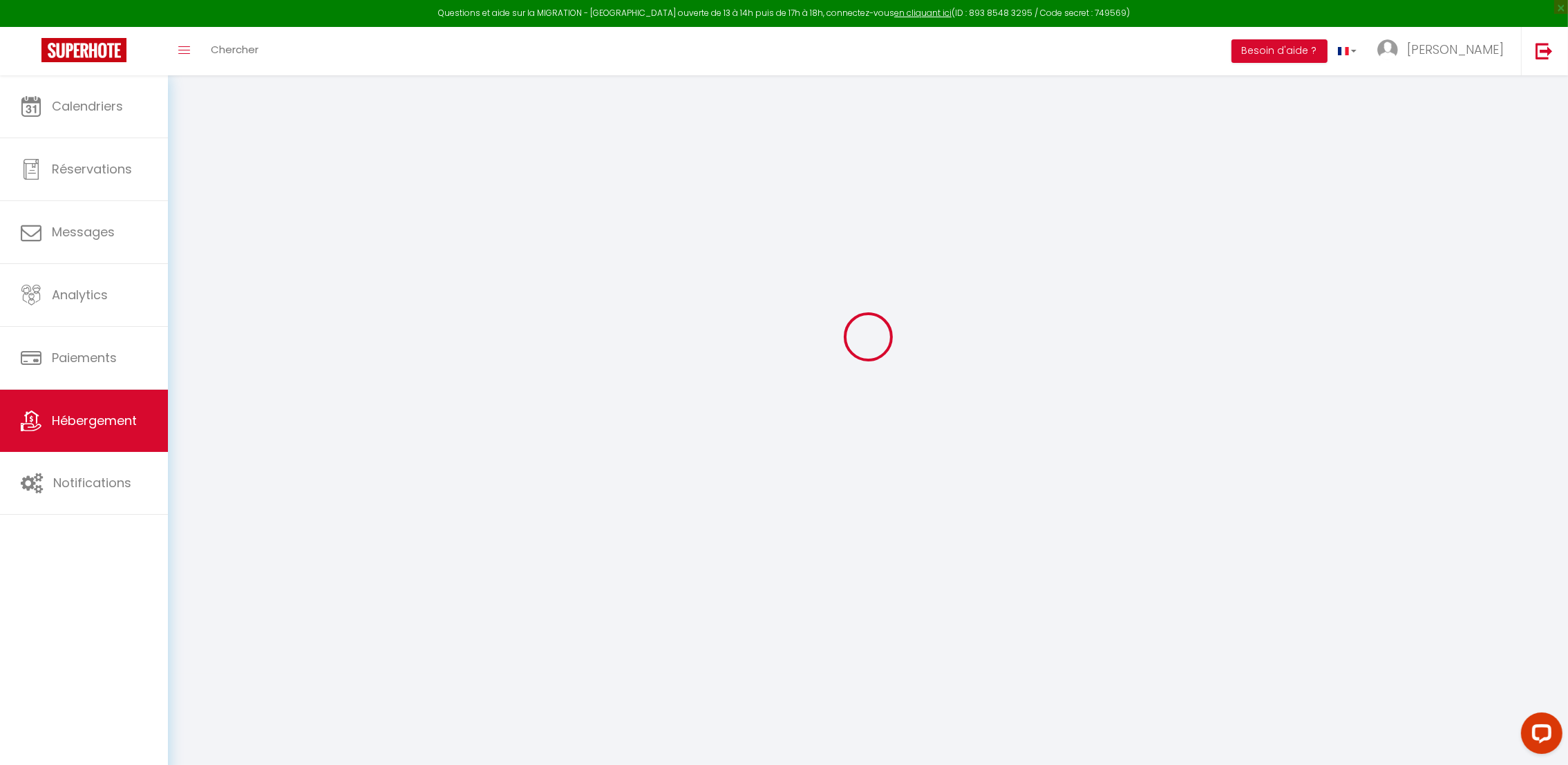
select select
checkbox input "false"
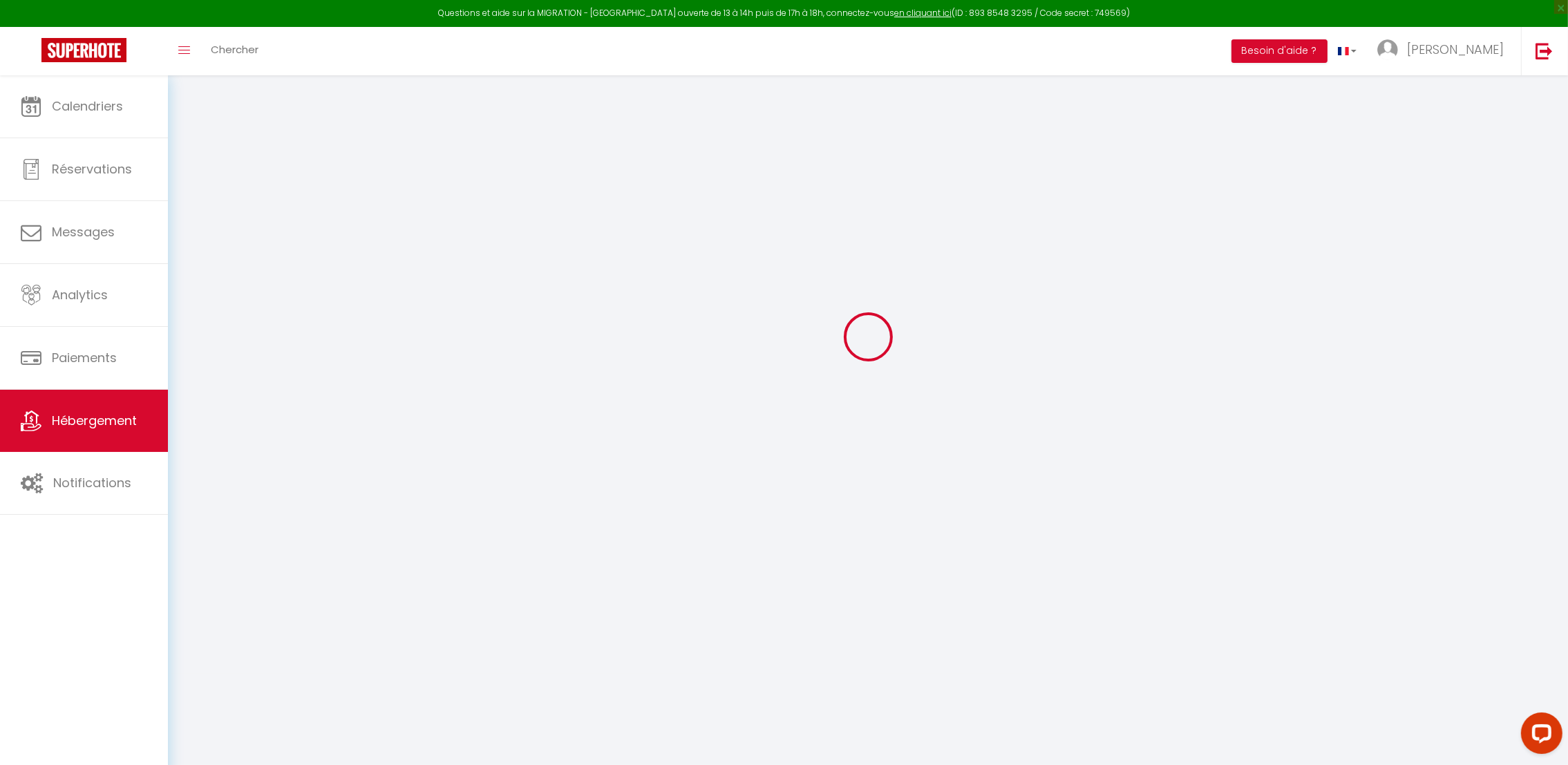
select select
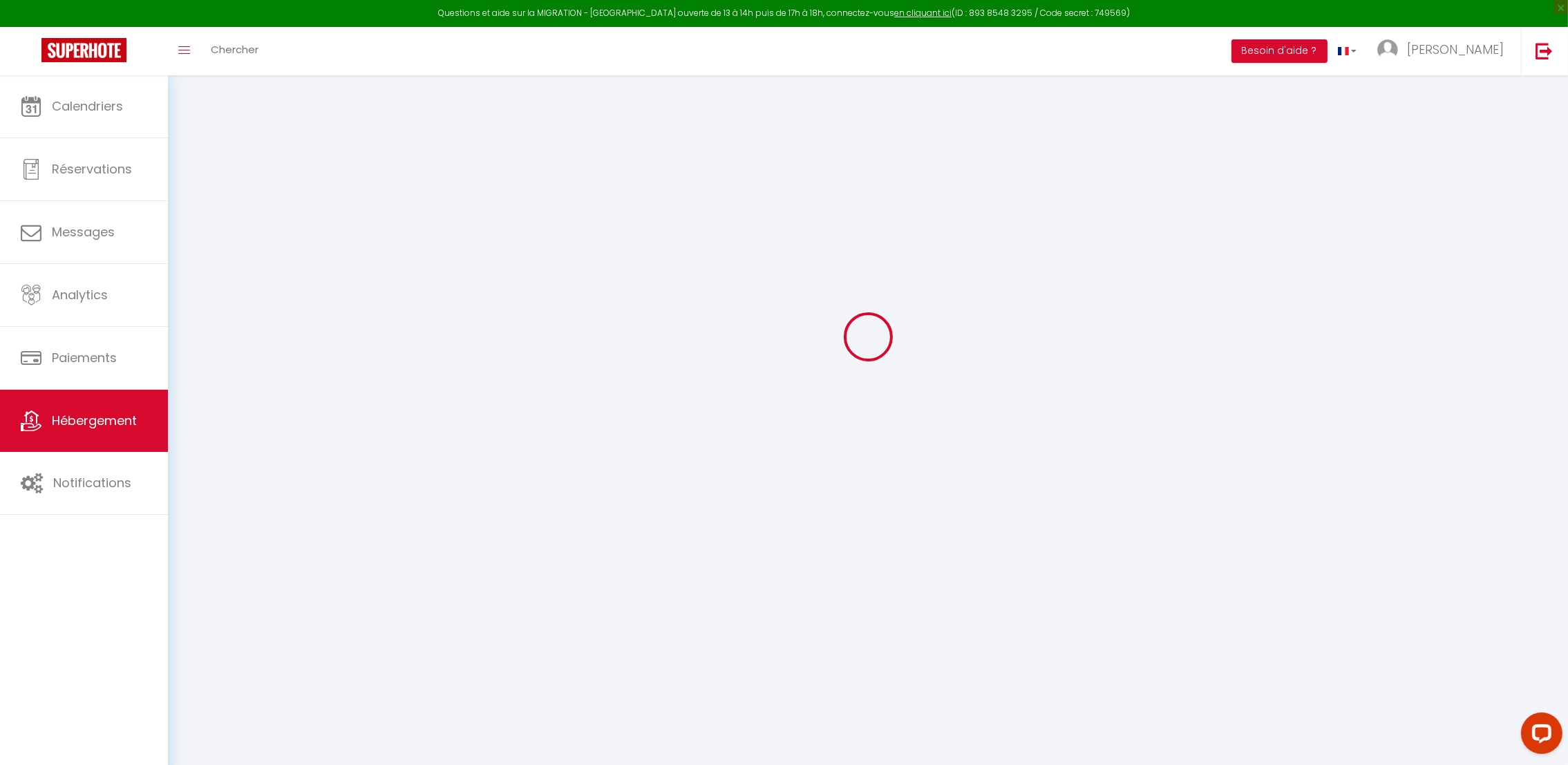
select select
checkbox input "false"
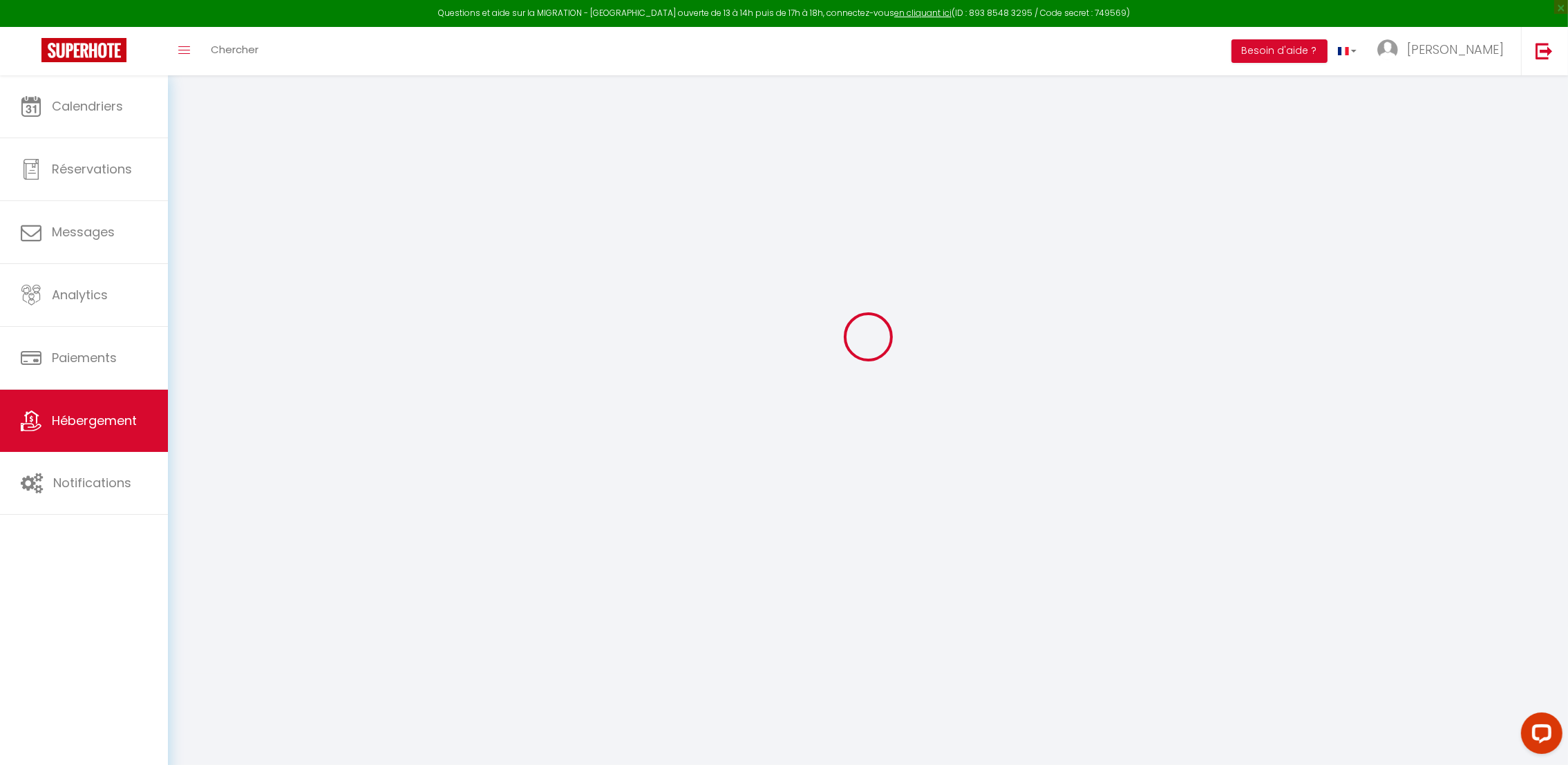
checkbox input "false"
select select
type input "Tour Eiffel - Studio balcon - [GEOGRAPHIC_DATA] 16e - Calme"
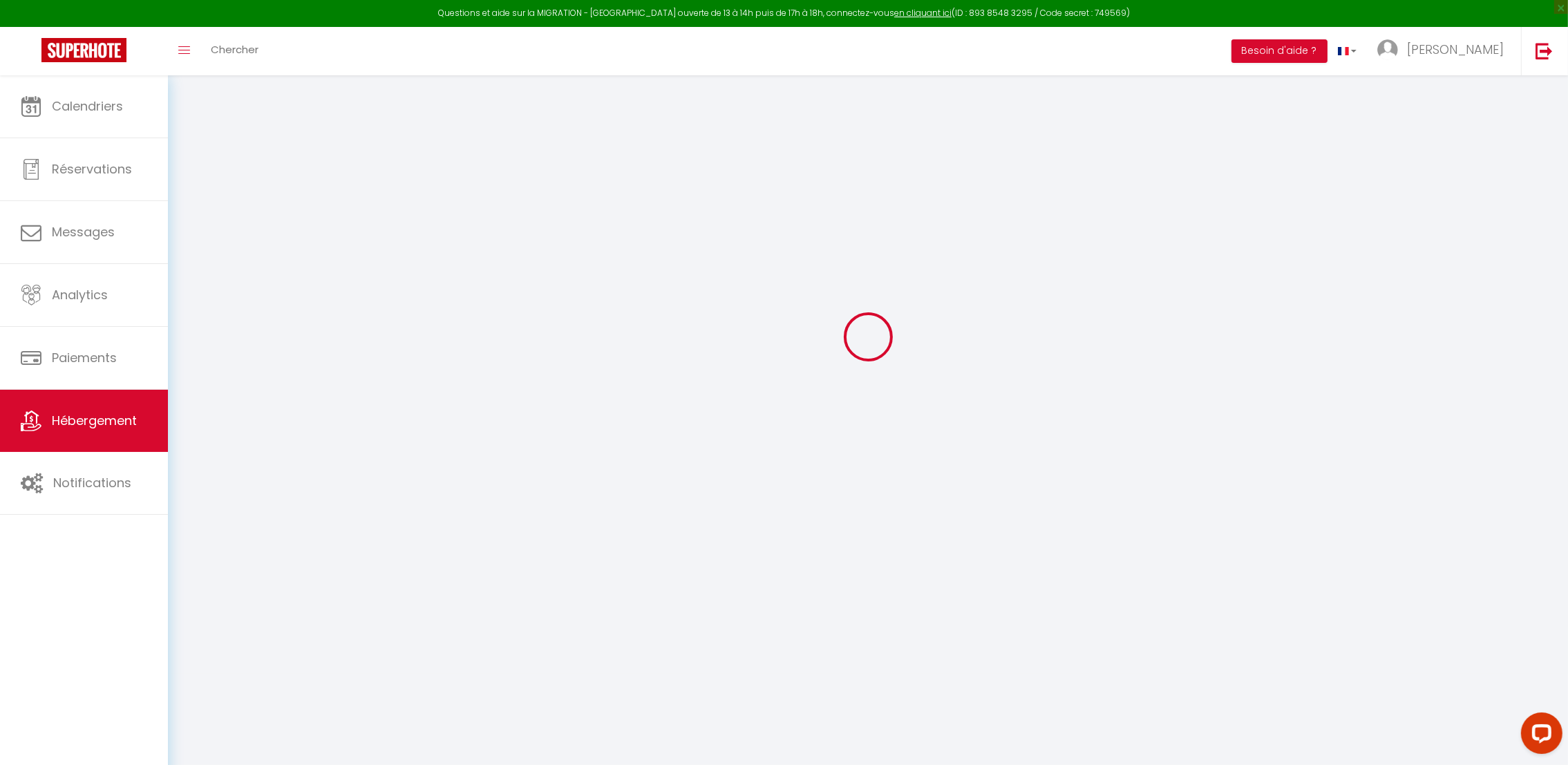
type input "[PERSON_NAME]"
type input "Vankeirsbilck"
select select "2"
select select "0"
type input "20"
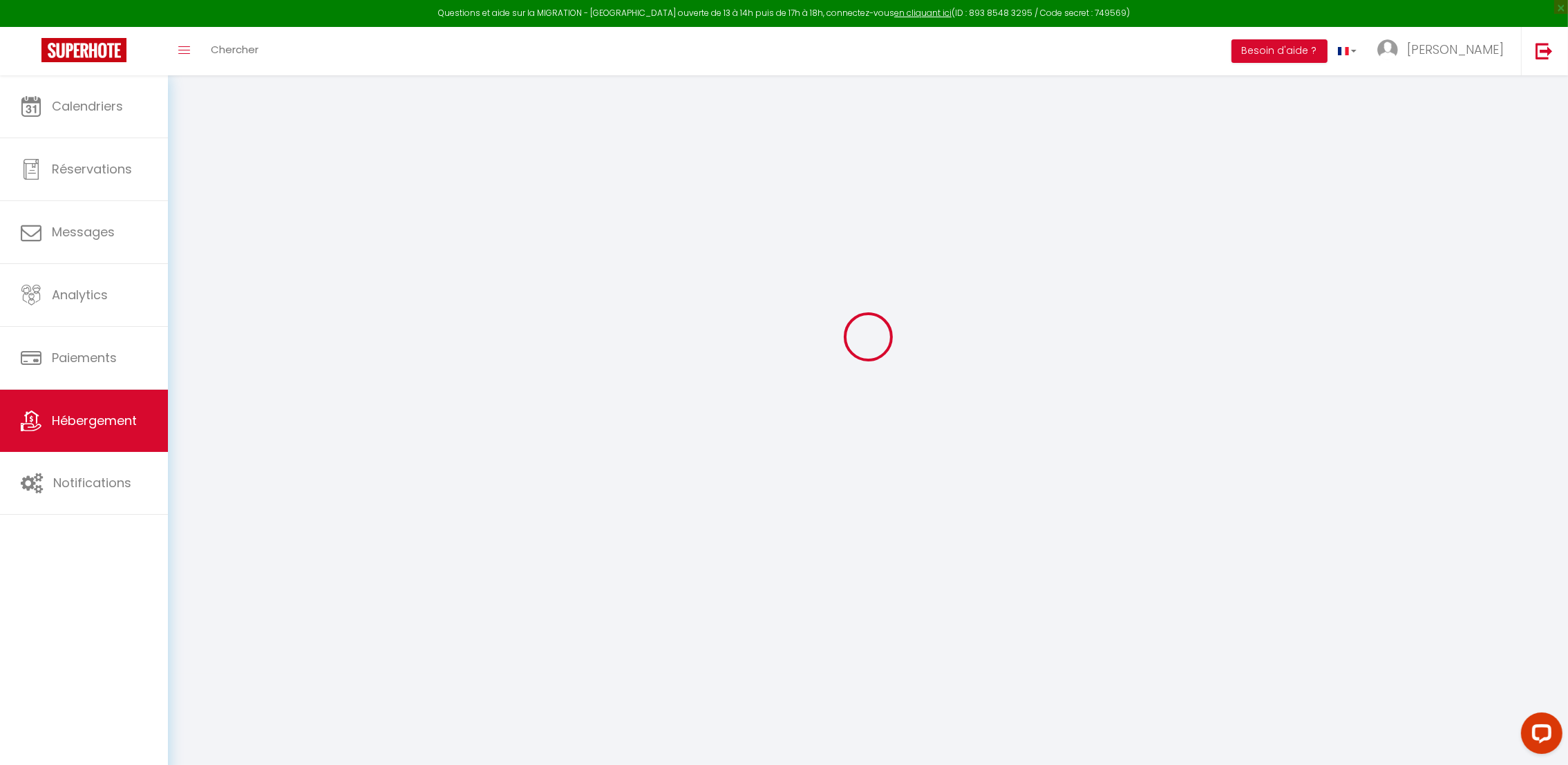
select select
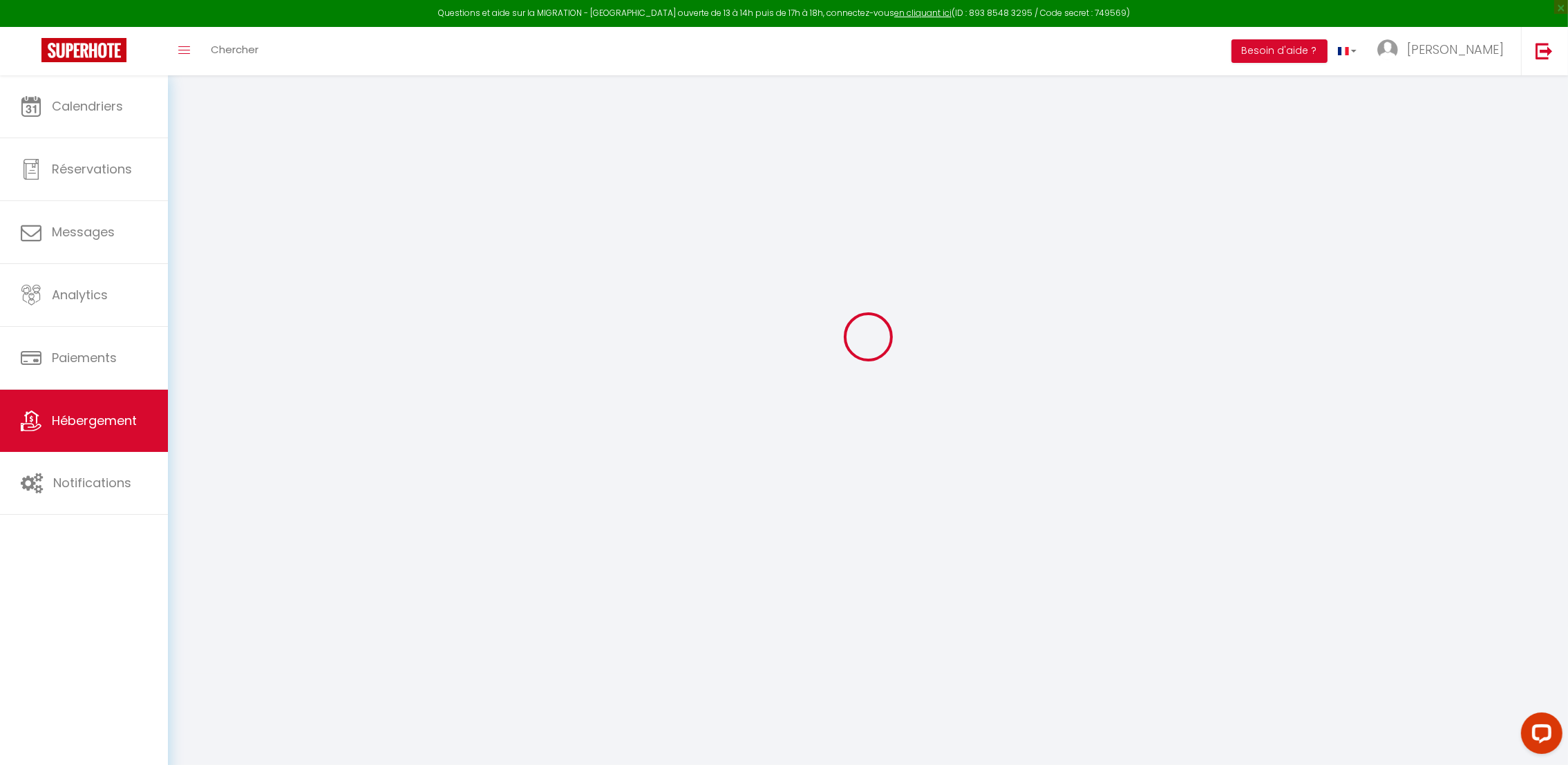
type input "[GEOGRAPHIC_DATA]"
type input "[EMAIL_ADDRESS][DOMAIN_NAME]"
select select
checkbox input "false"
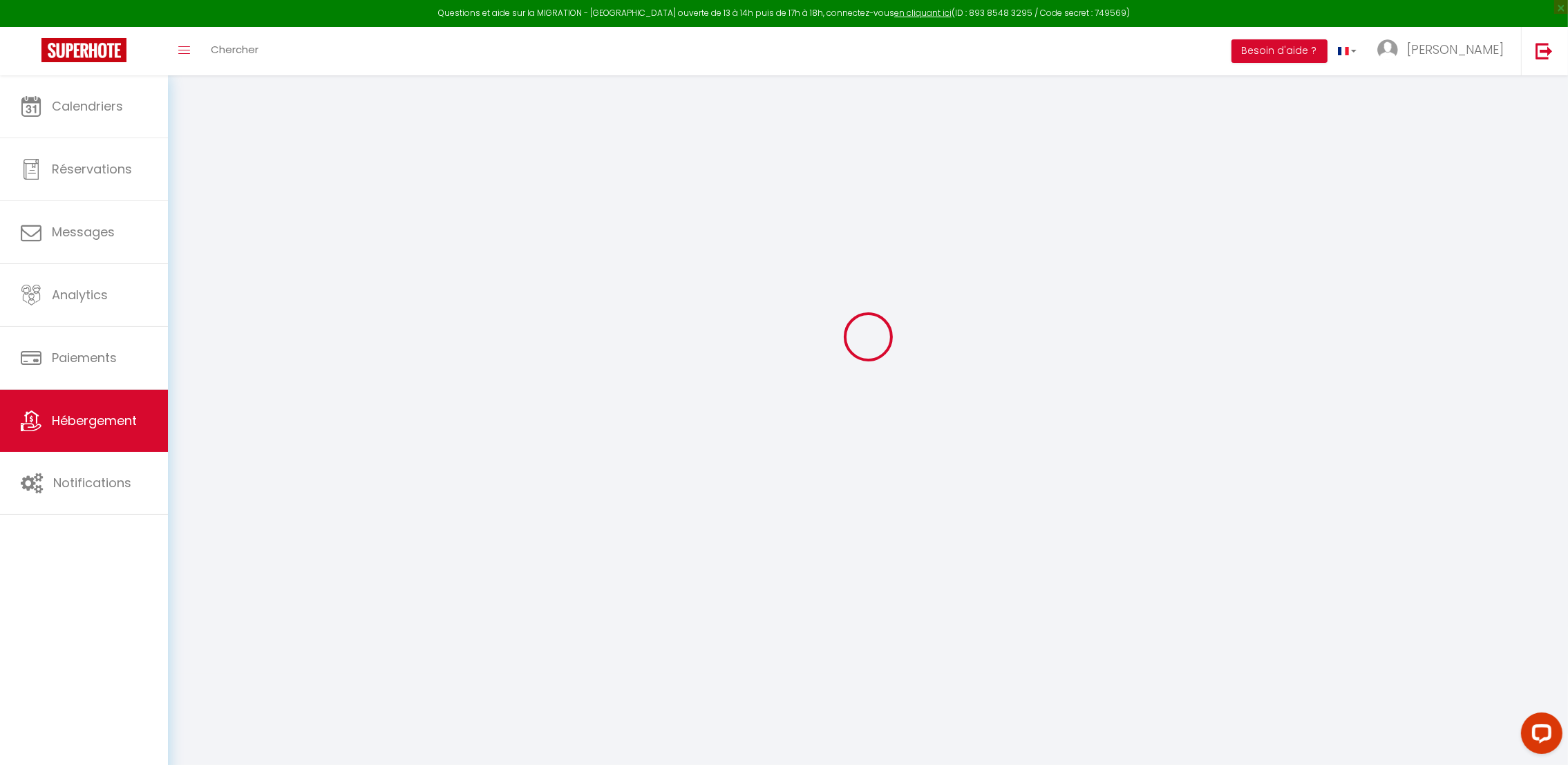
checkbox input "false"
type input "0"
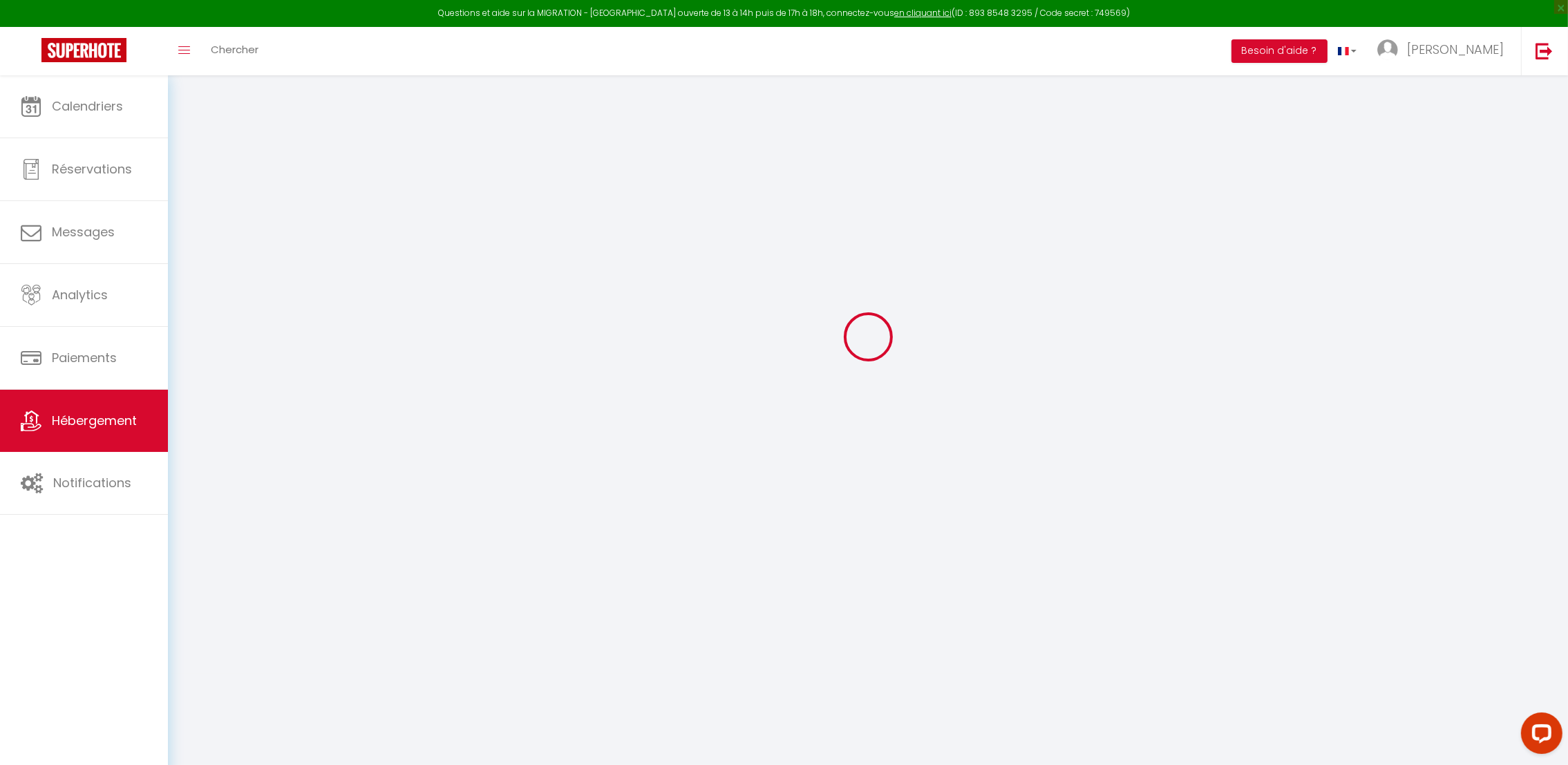
type input "0"
select select
checkbox input "false"
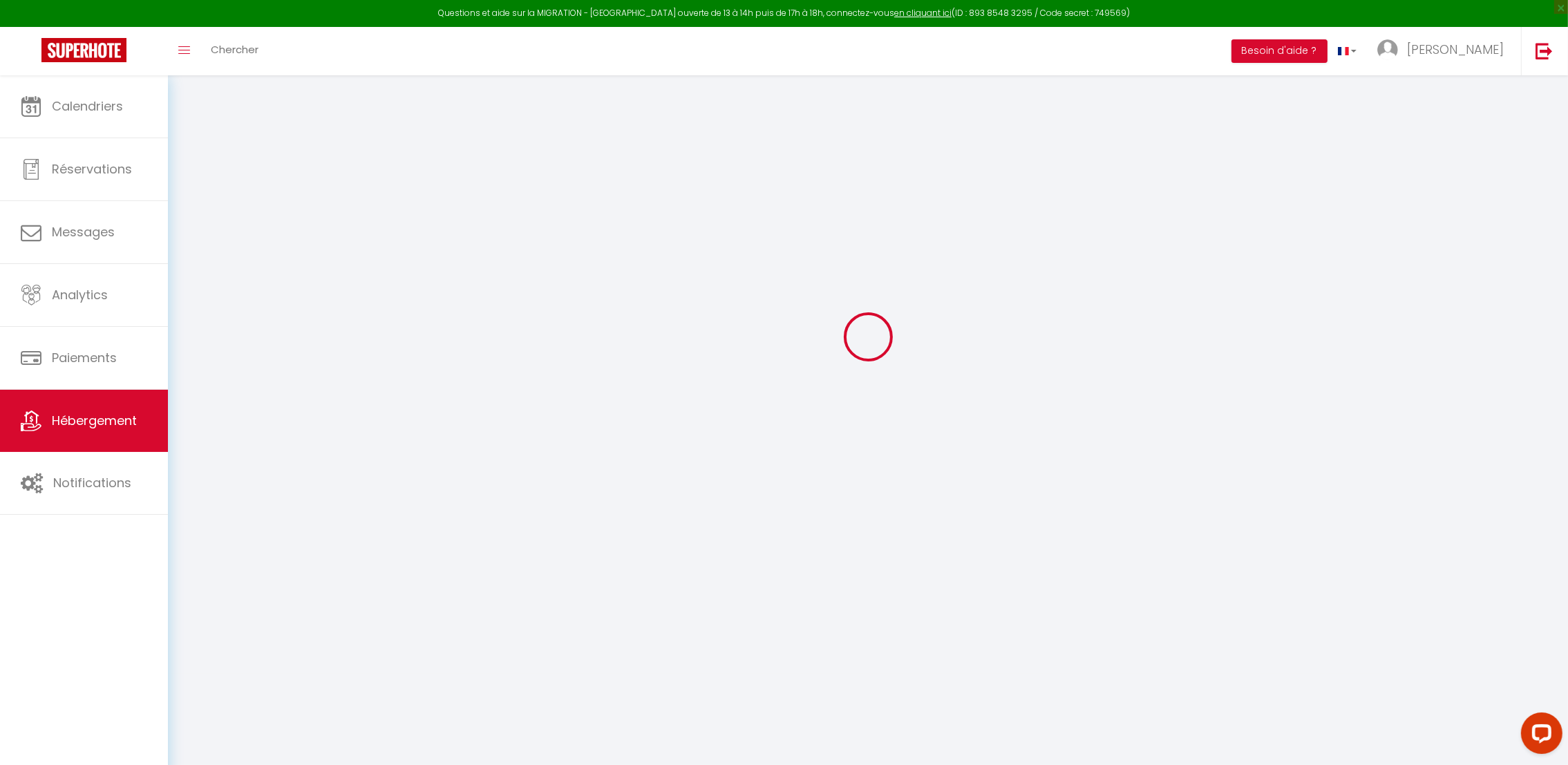
checkbox input "false"
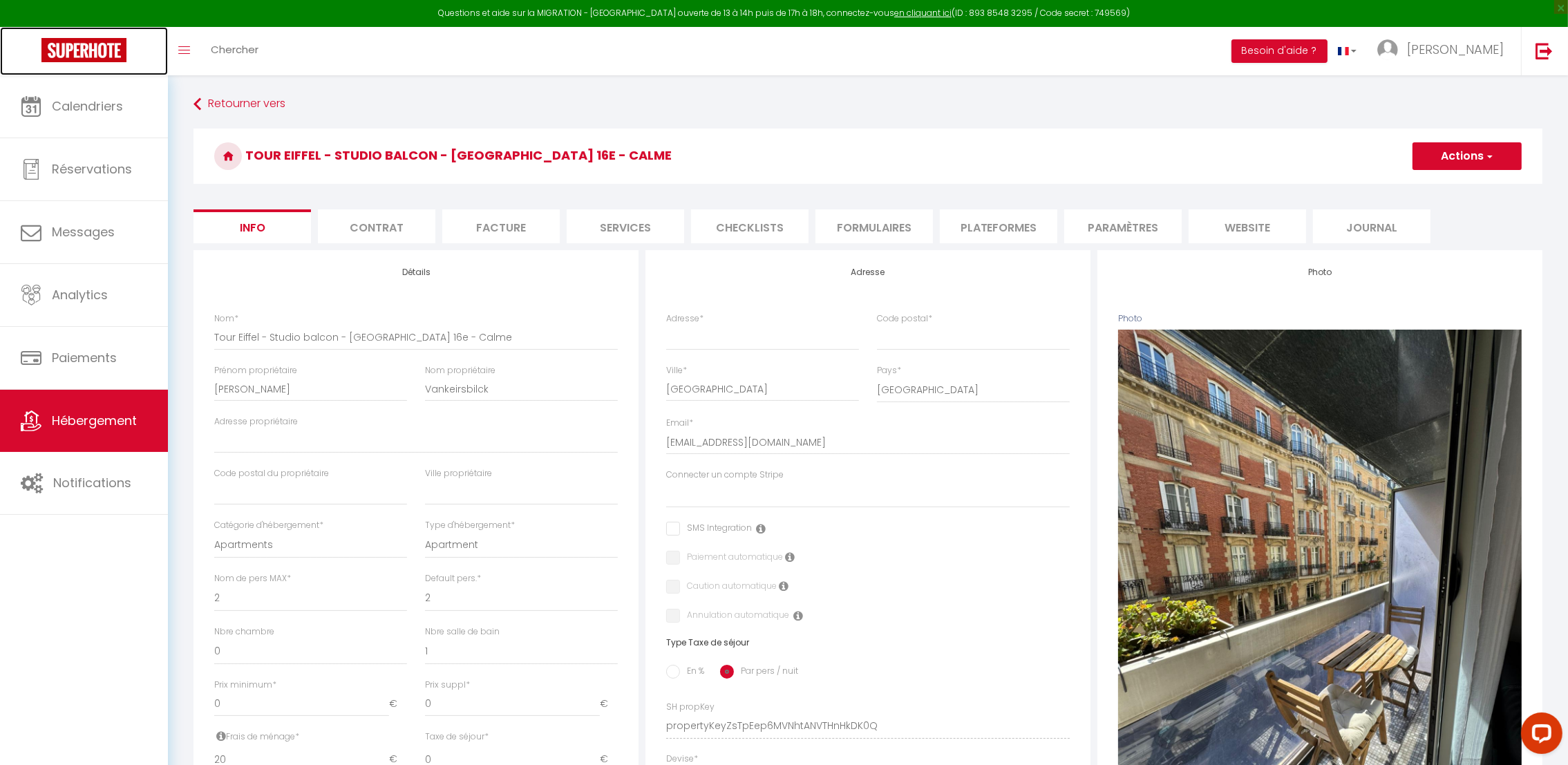
click at [24, 69] on link at bounding box center [84, 51] width 168 height 48
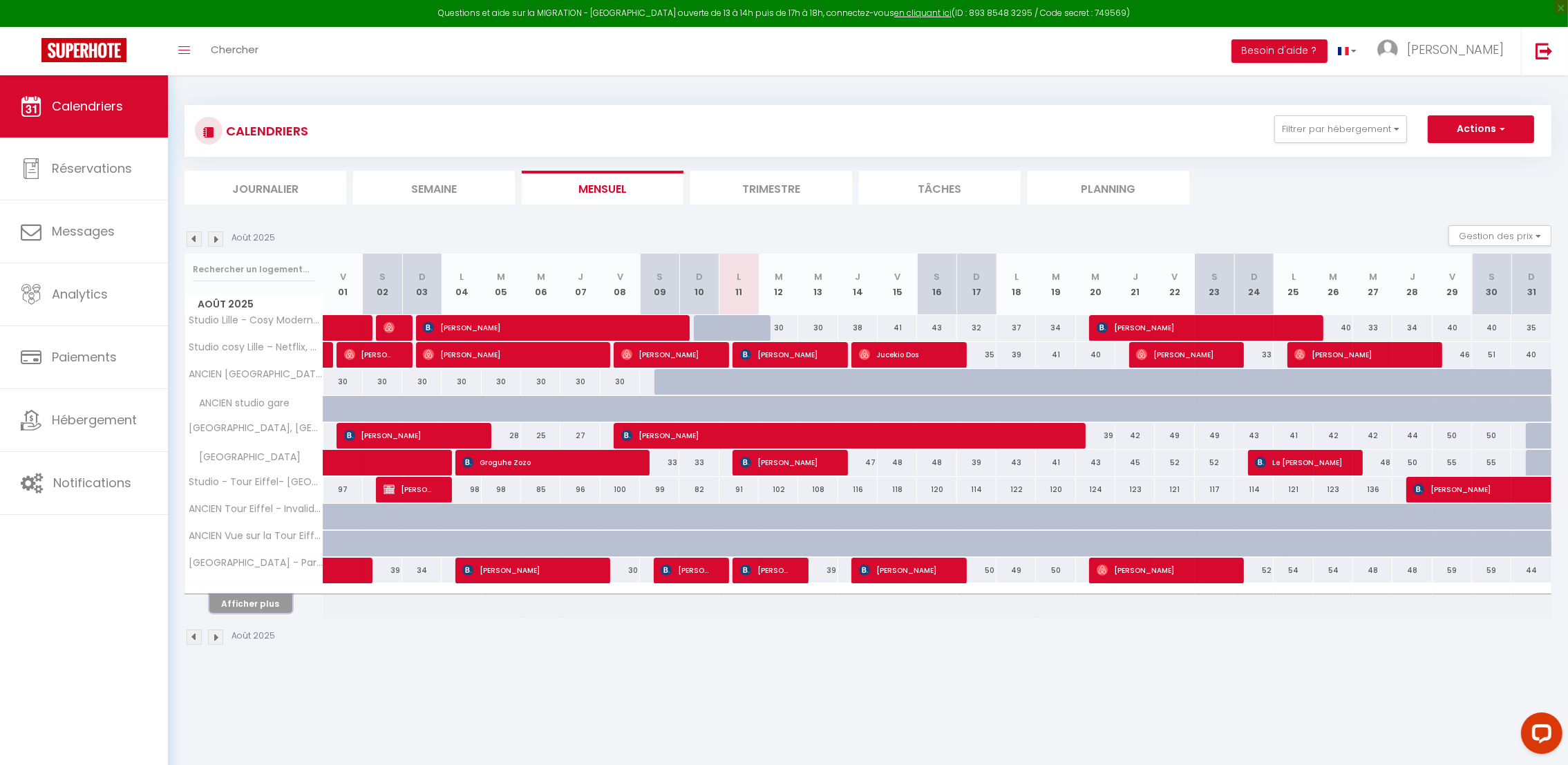
click at [276, 612] on button "Afficher plus" at bounding box center [251, 603] width 83 height 18
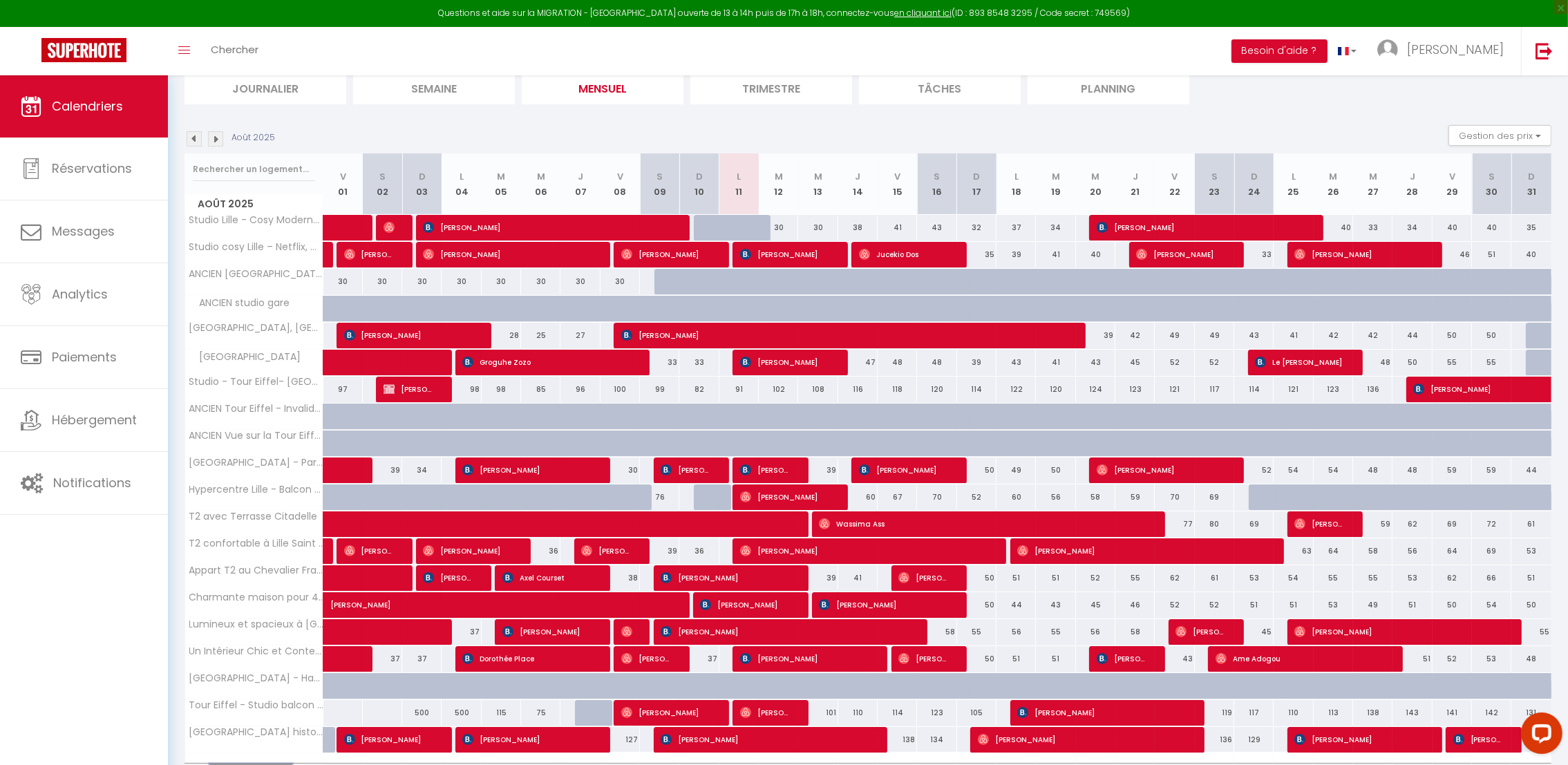
scroll to position [183, 0]
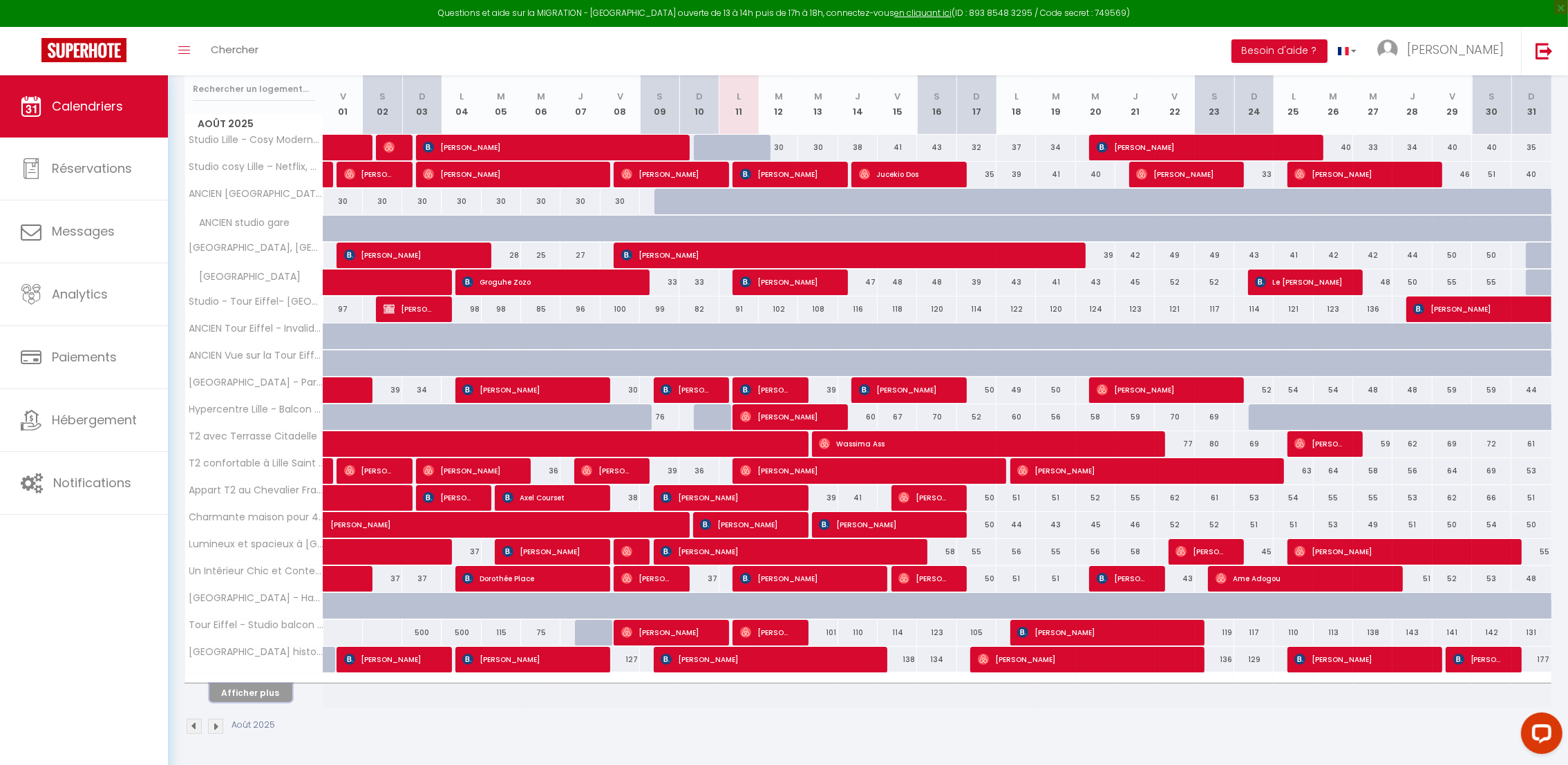
click at [239, 701] on button "Afficher plus" at bounding box center [251, 693] width 83 height 18
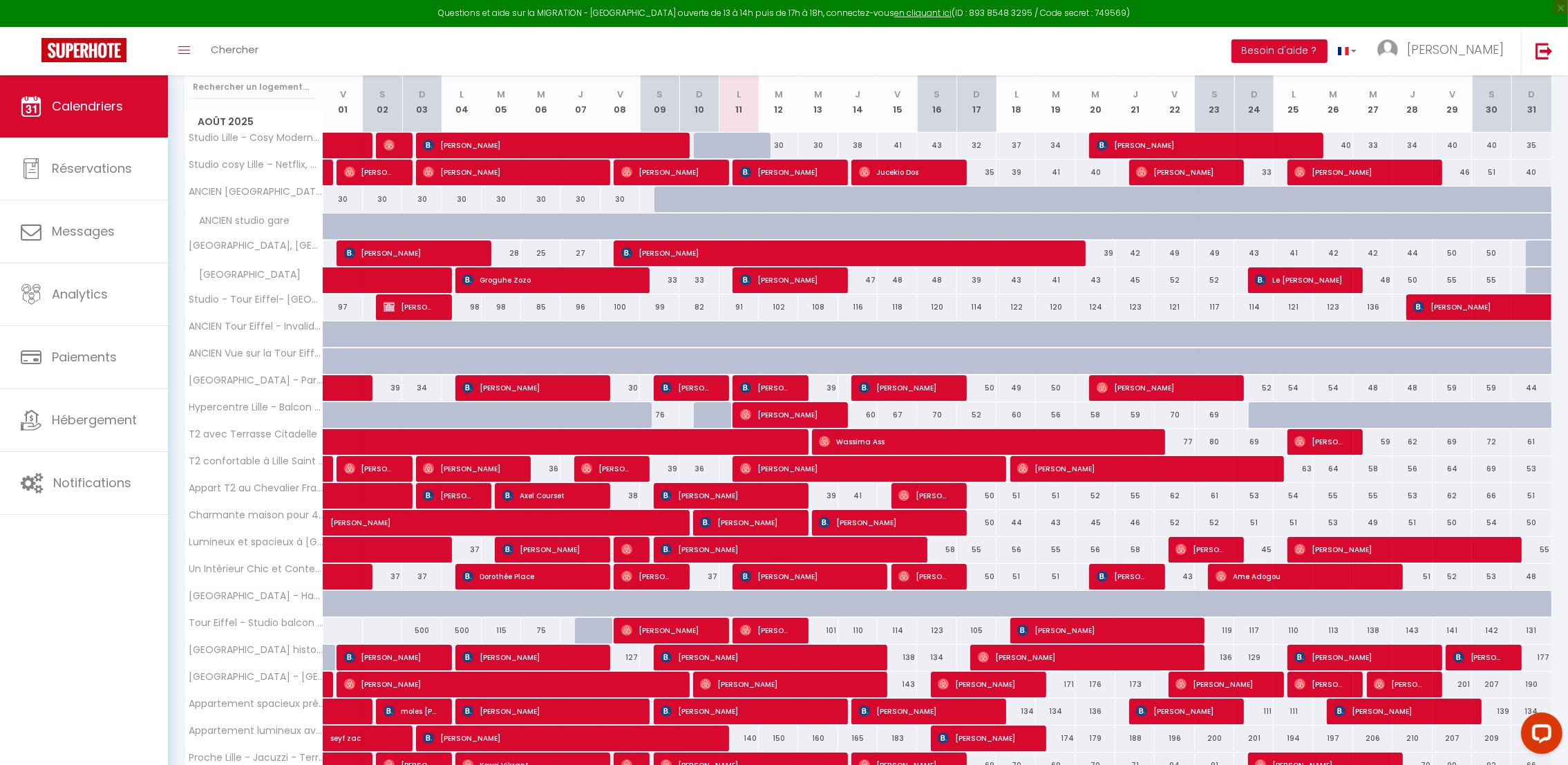
scroll to position [453, 0]
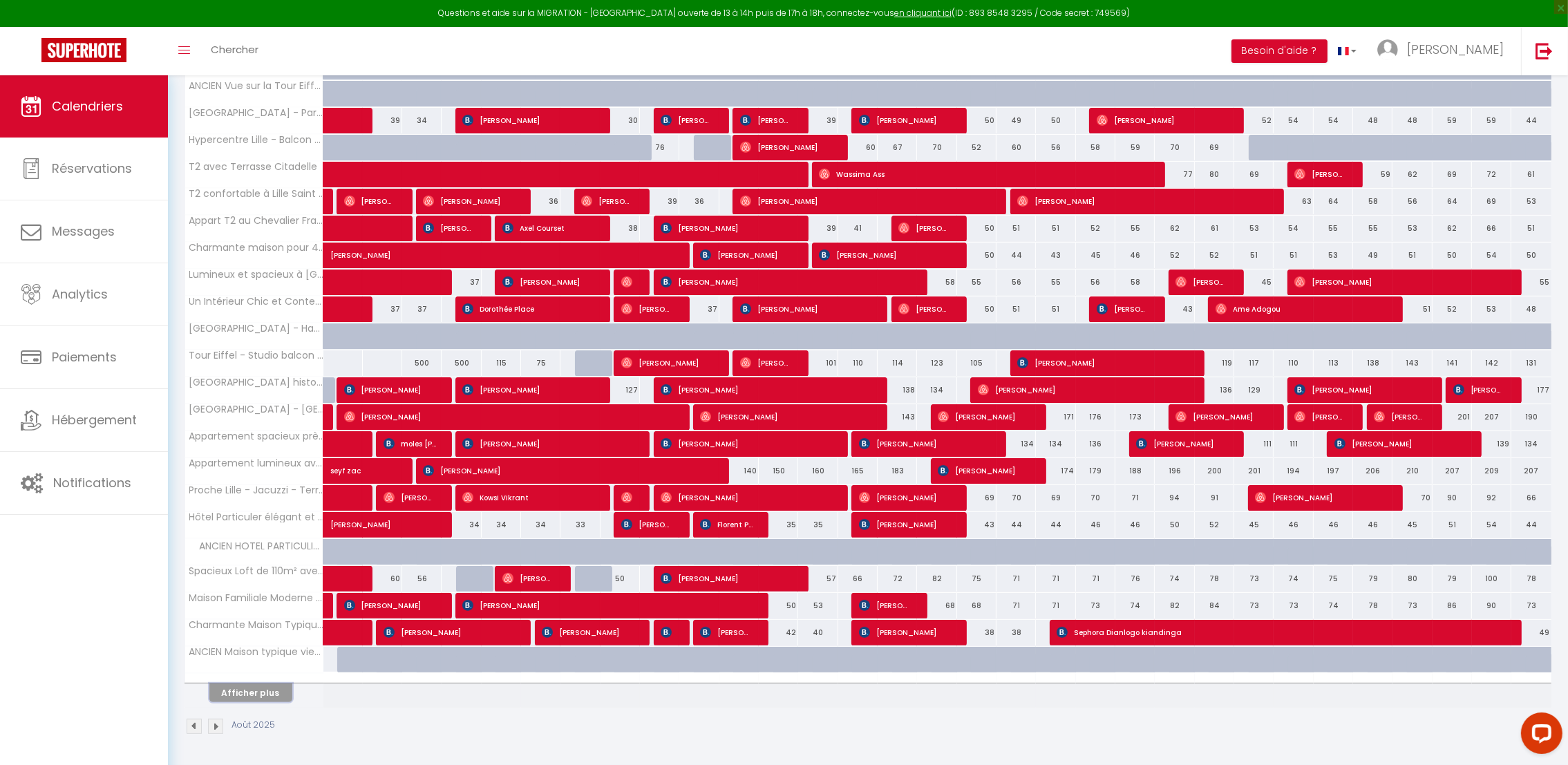
click at [247, 692] on button "Afficher plus" at bounding box center [251, 693] width 83 height 18
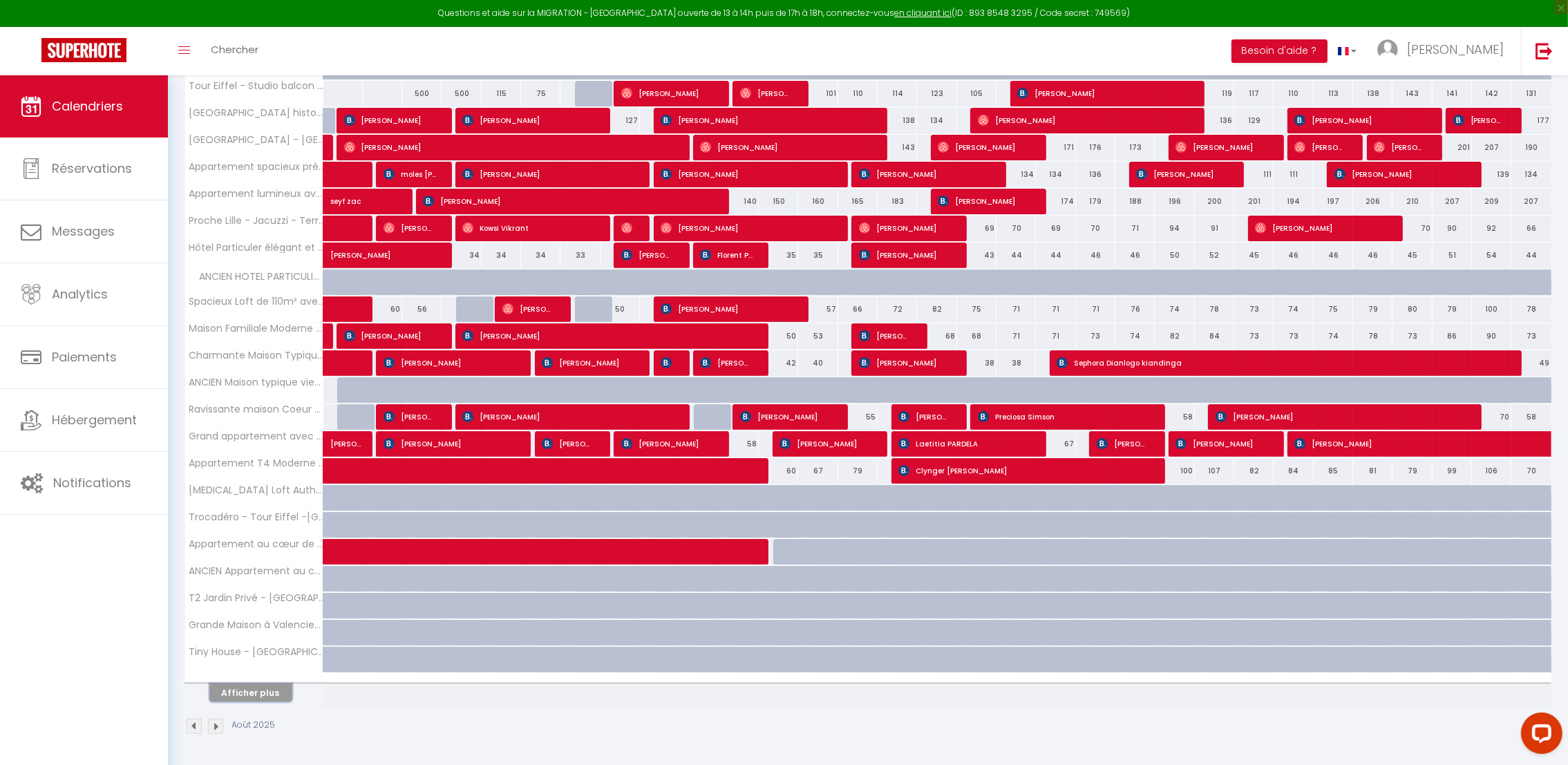
scroll to position [0, 0]
